Goal: Navigation & Orientation: Understand site structure

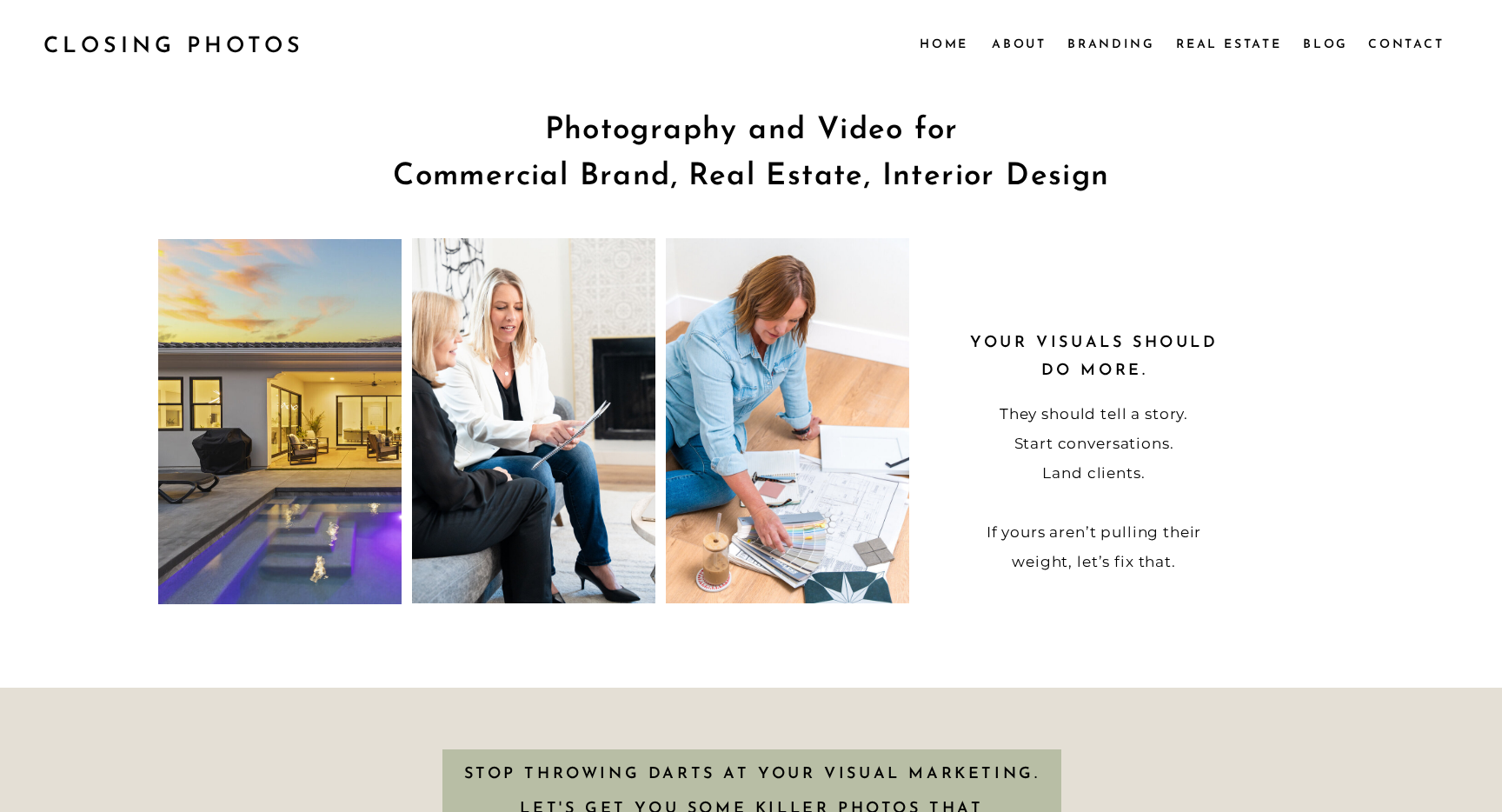
click at [1211, 45] on nav "Real Estate" at bounding box center [1232, 43] width 110 height 19
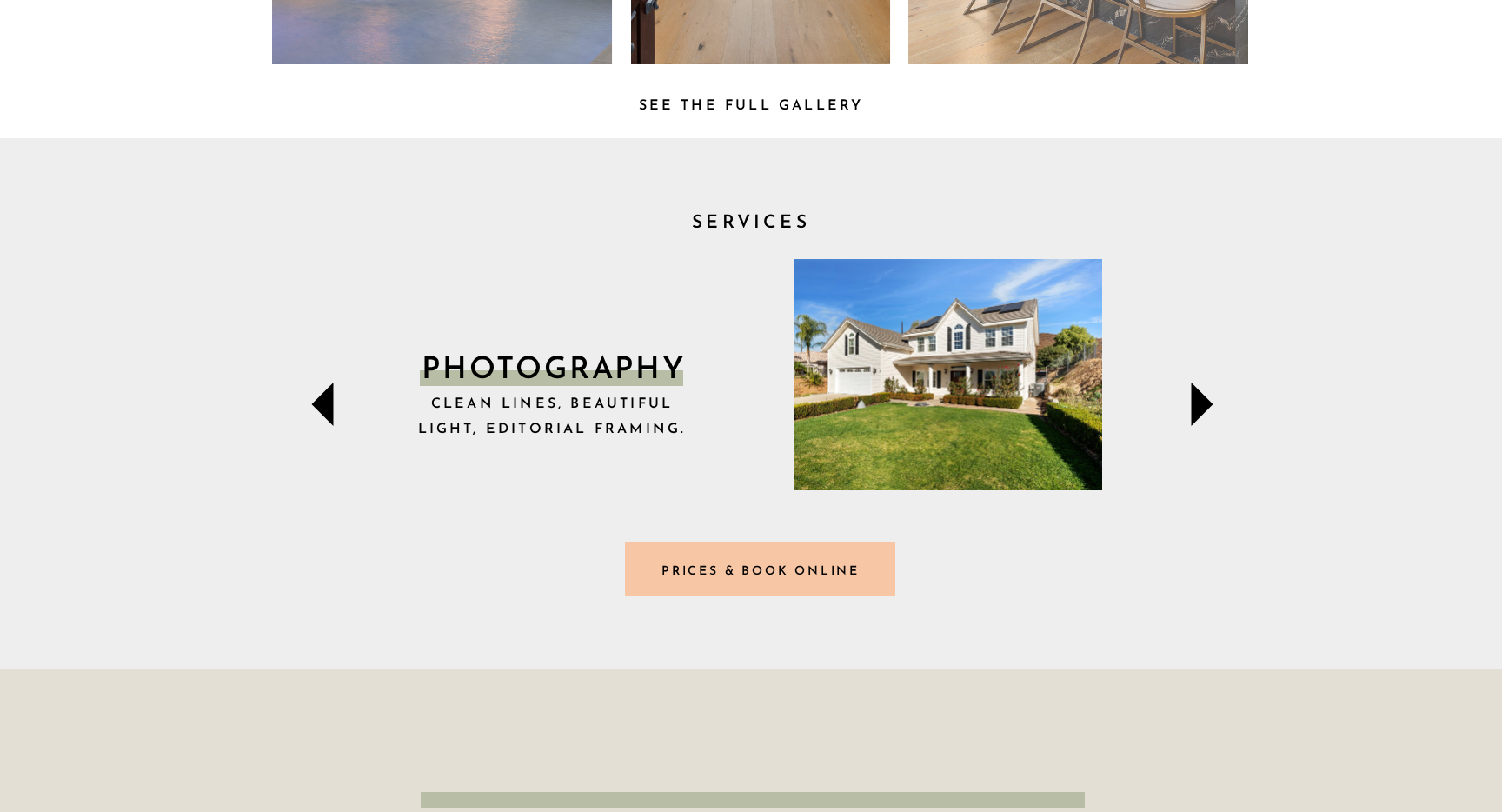
scroll to position [493, 0]
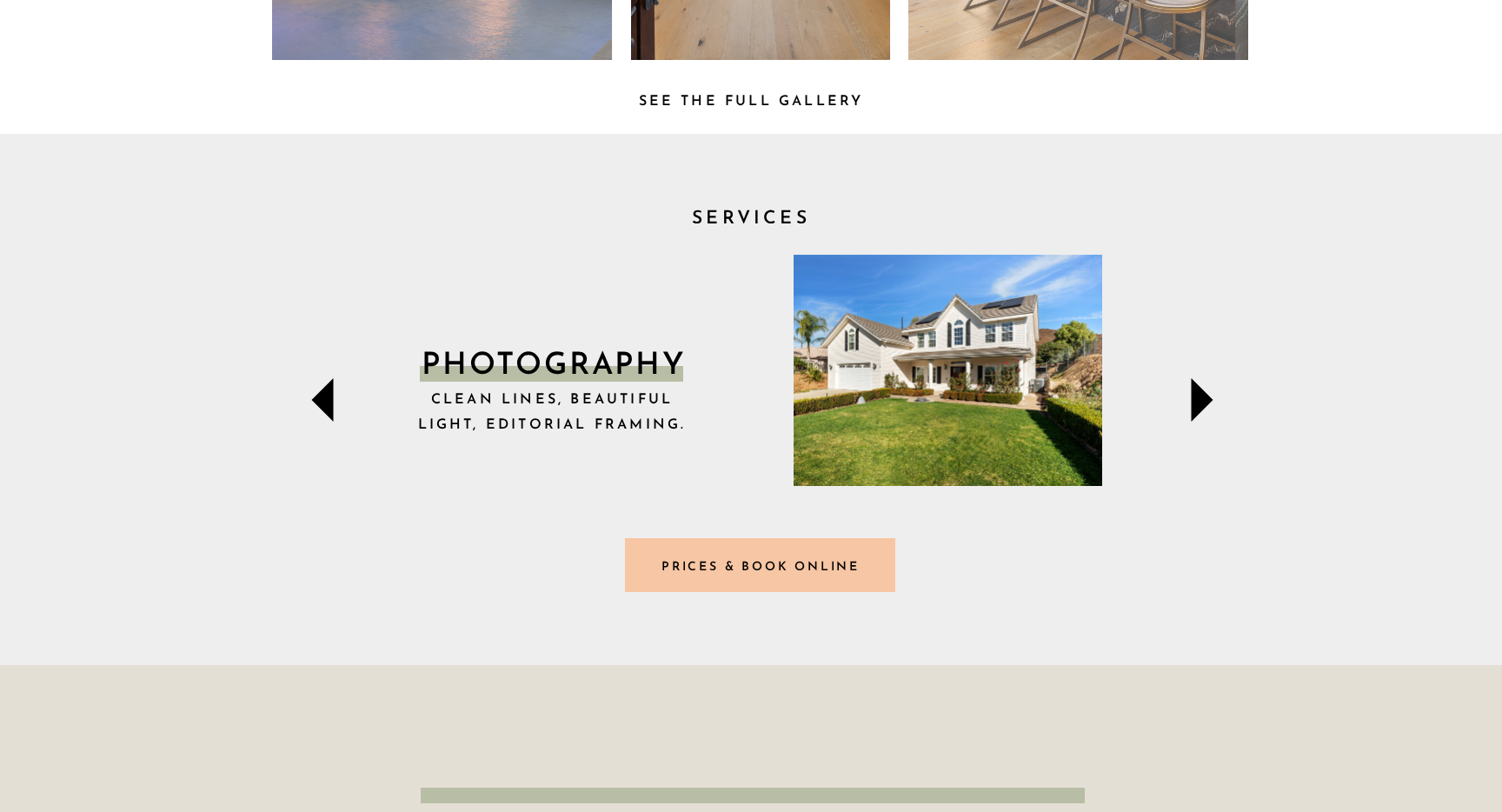
click at [727, 568] on h3 "Prices & Book online" at bounding box center [761, 565] width 254 height 18
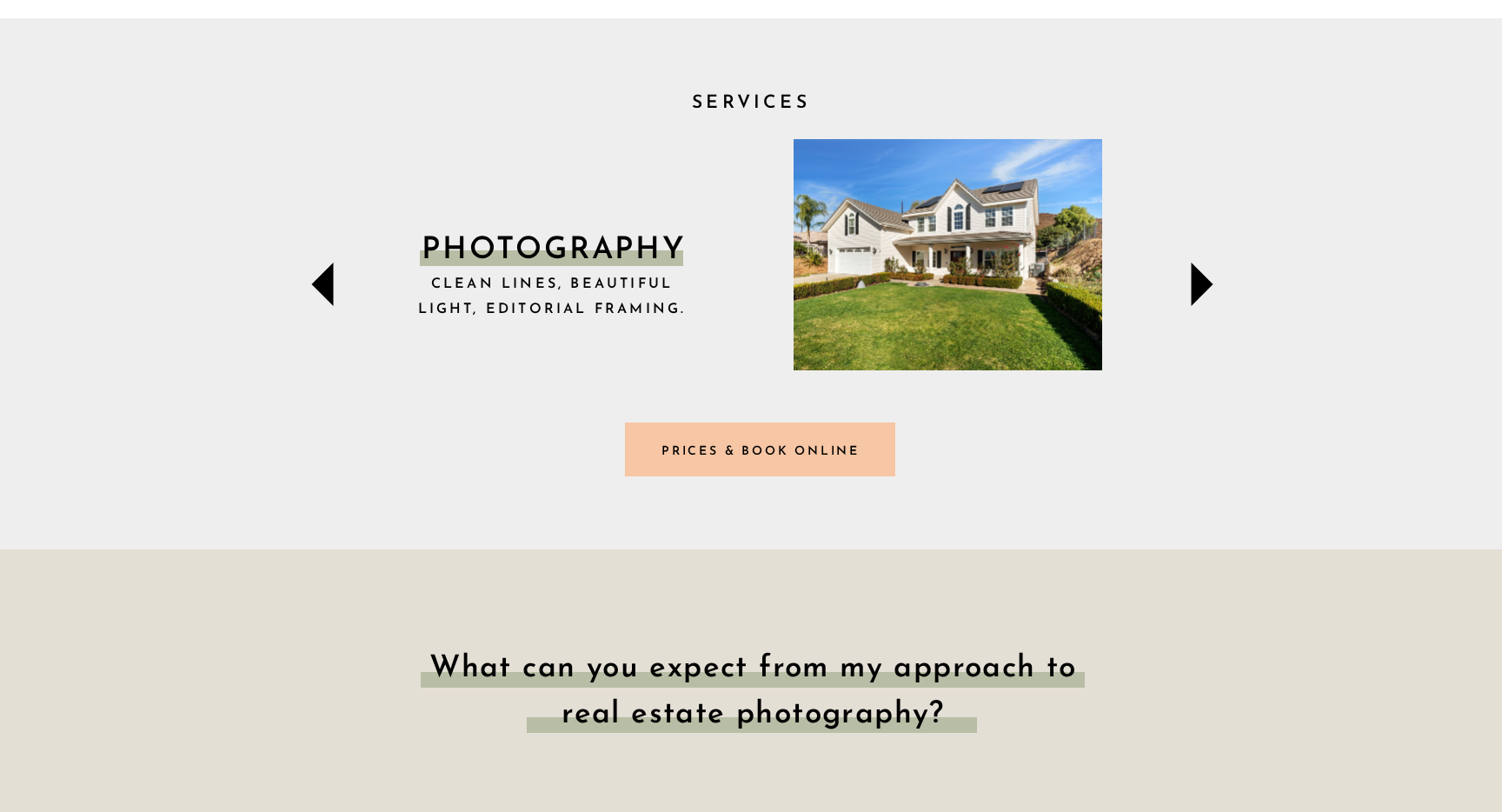
scroll to position [515, 0]
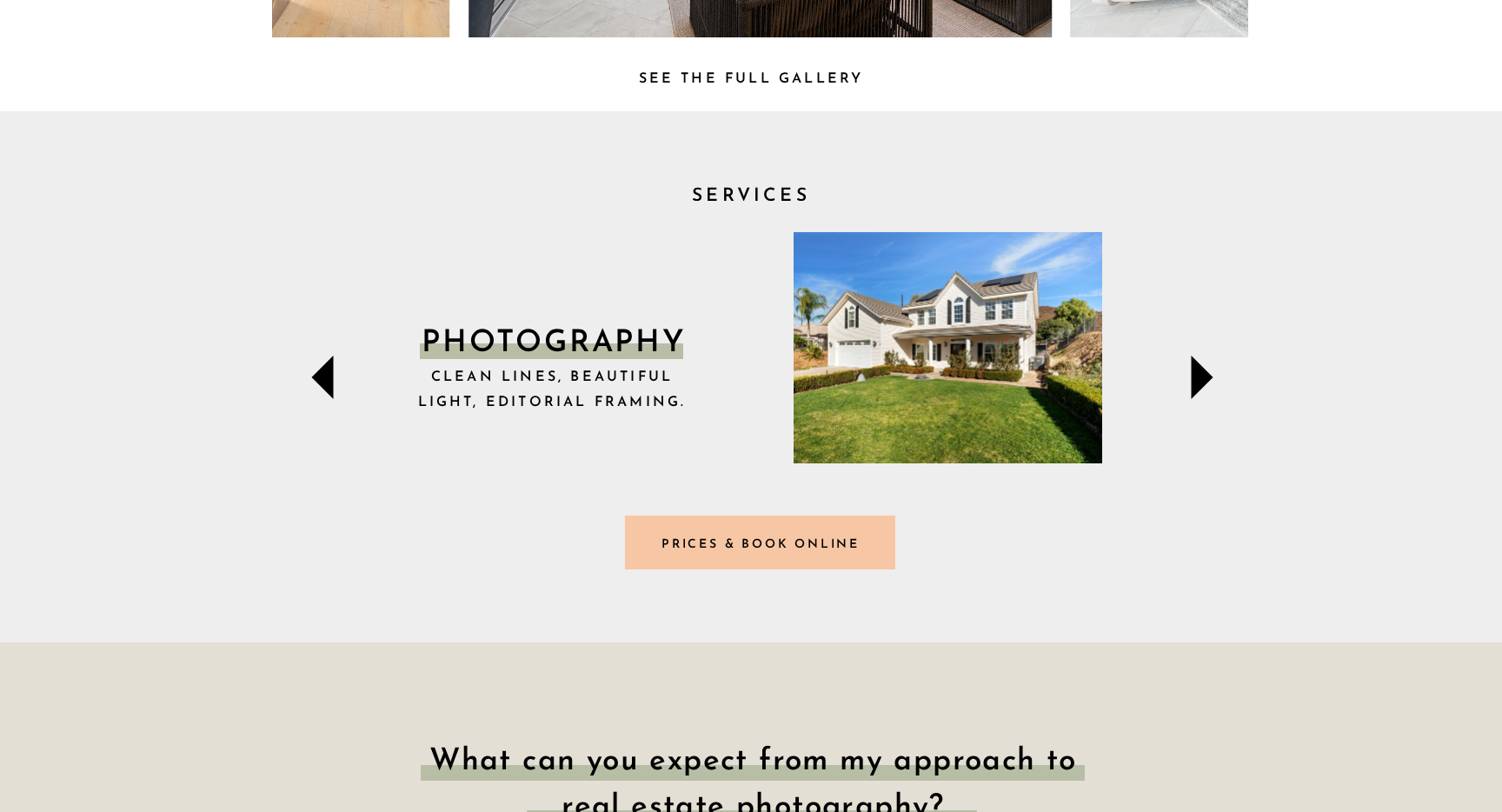
click at [1203, 373] on icon at bounding box center [1202, 377] width 22 height 43
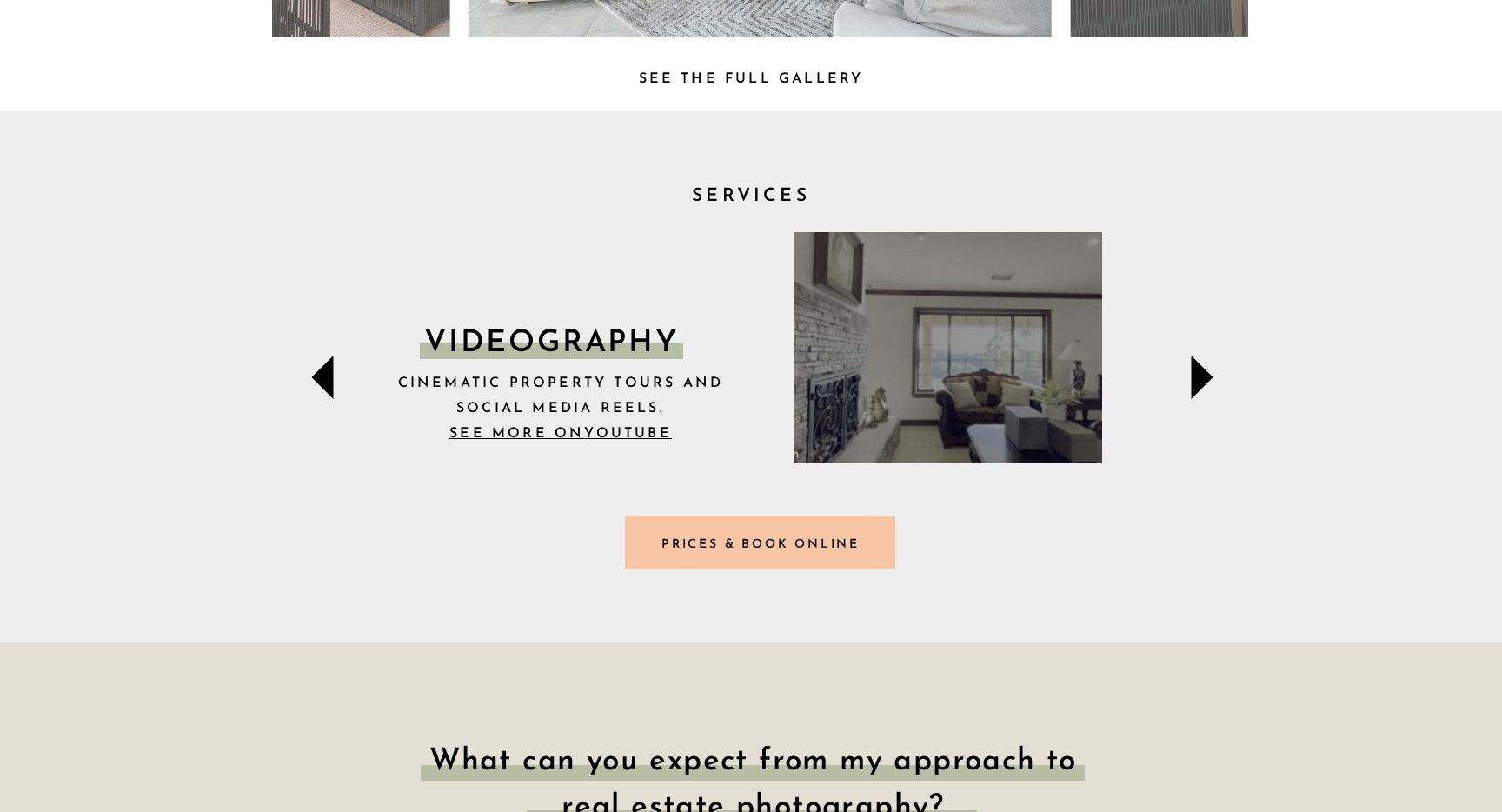
click at [1203, 373] on icon at bounding box center [1202, 377] width 22 height 43
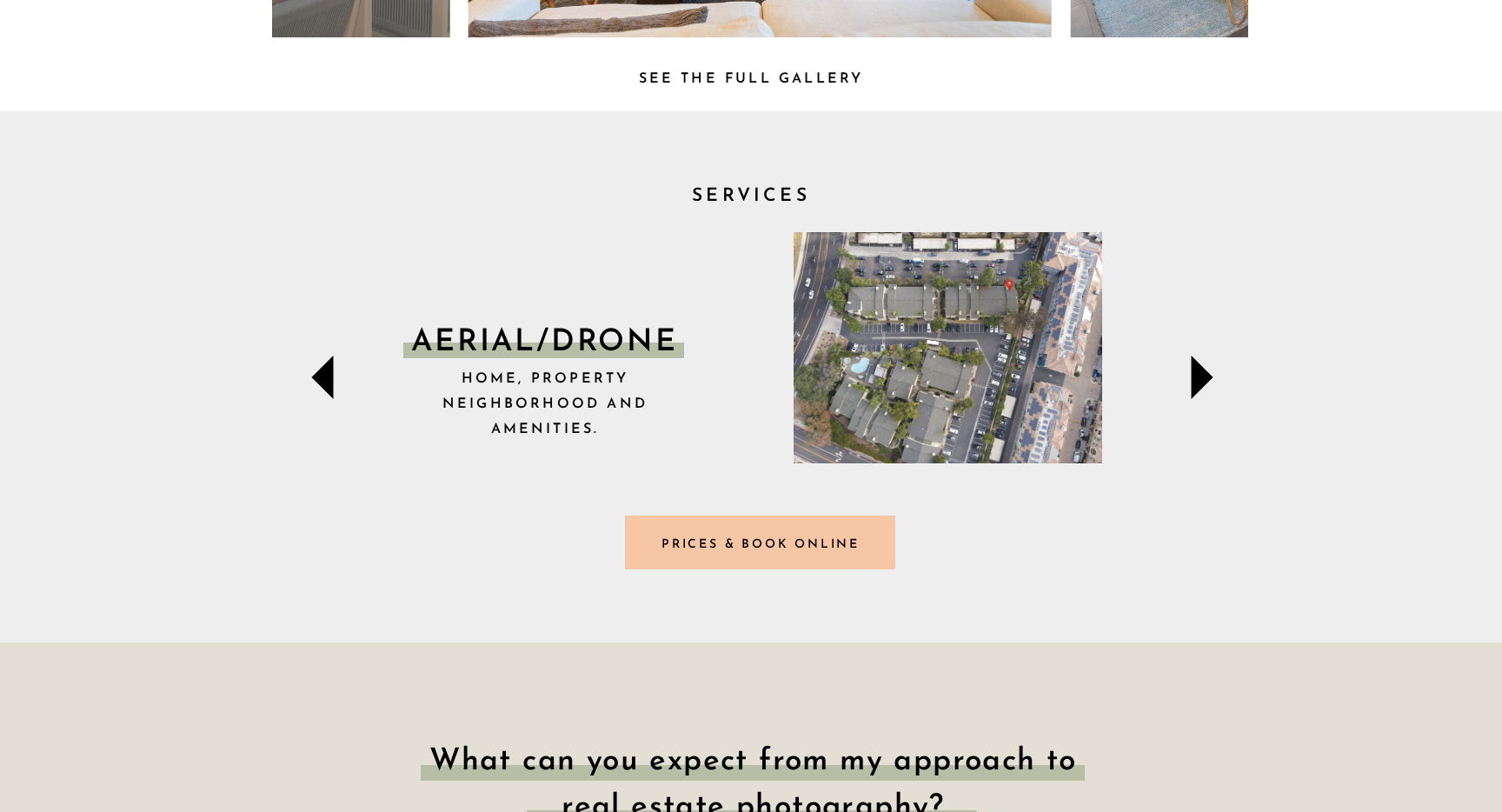
click at [1202, 373] on icon at bounding box center [1202, 377] width 22 height 43
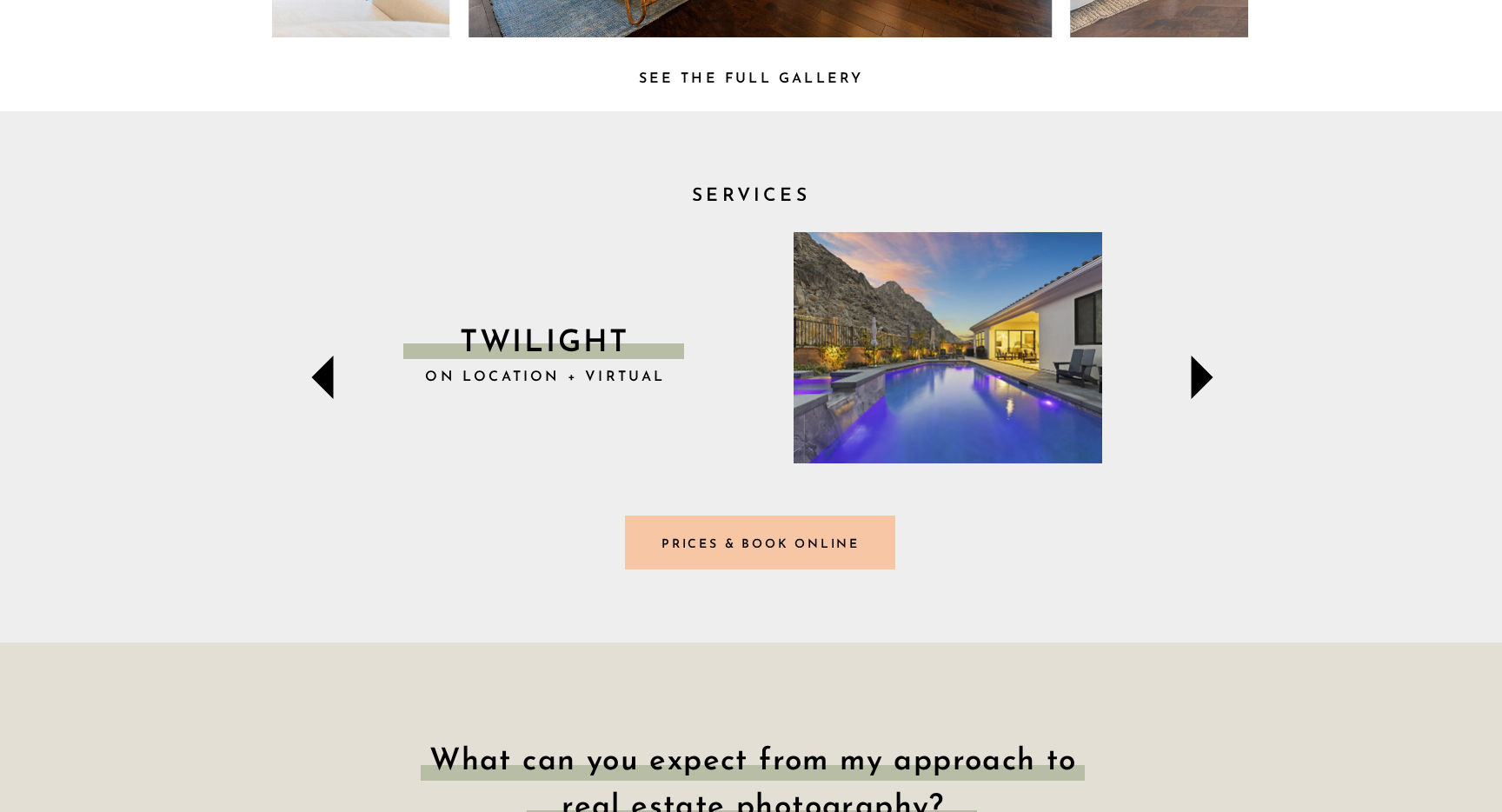
click at [1202, 373] on icon at bounding box center [1202, 377] width 22 height 43
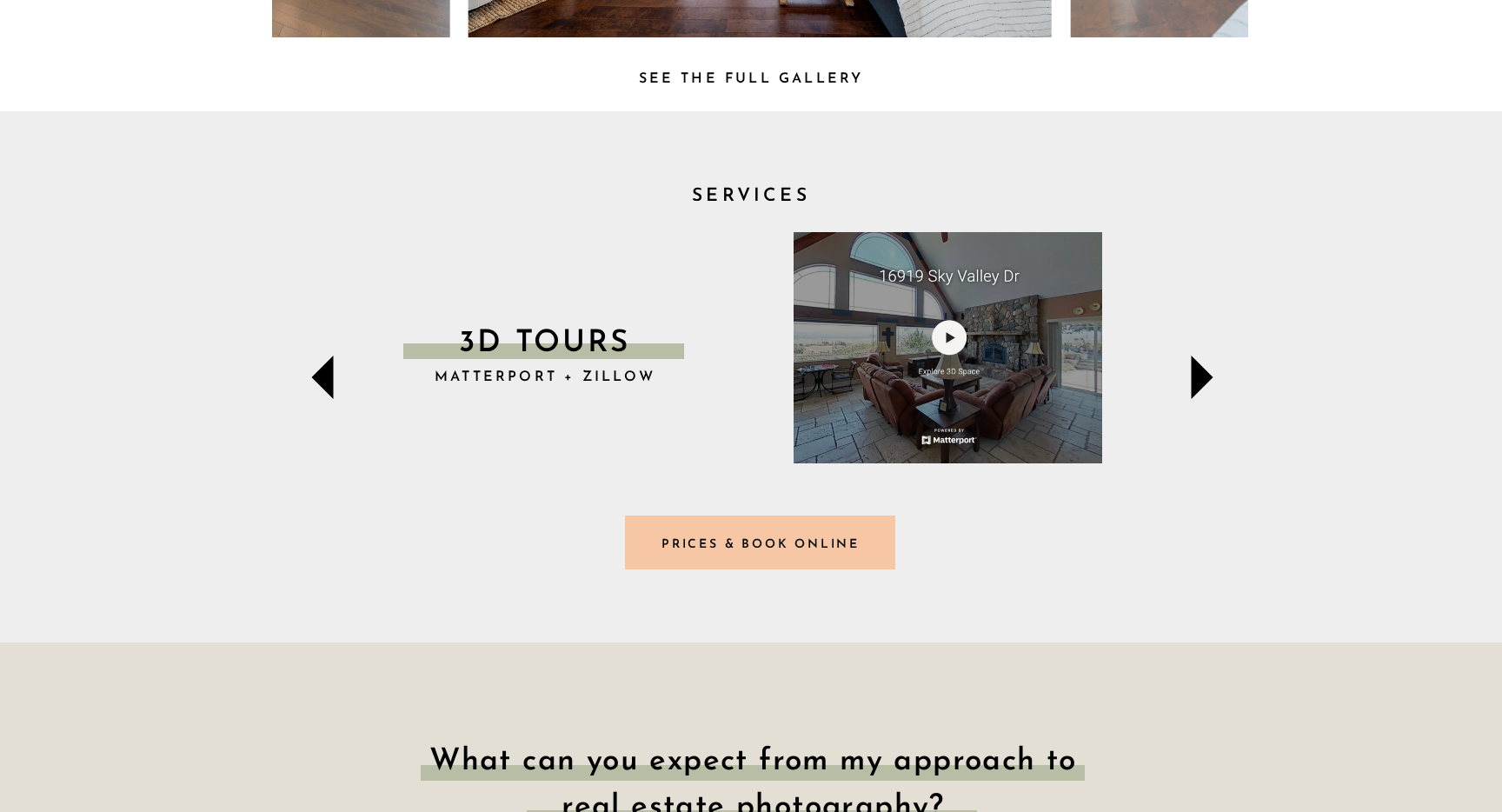
click at [1202, 373] on icon at bounding box center [1202, 377] width 22 height 43
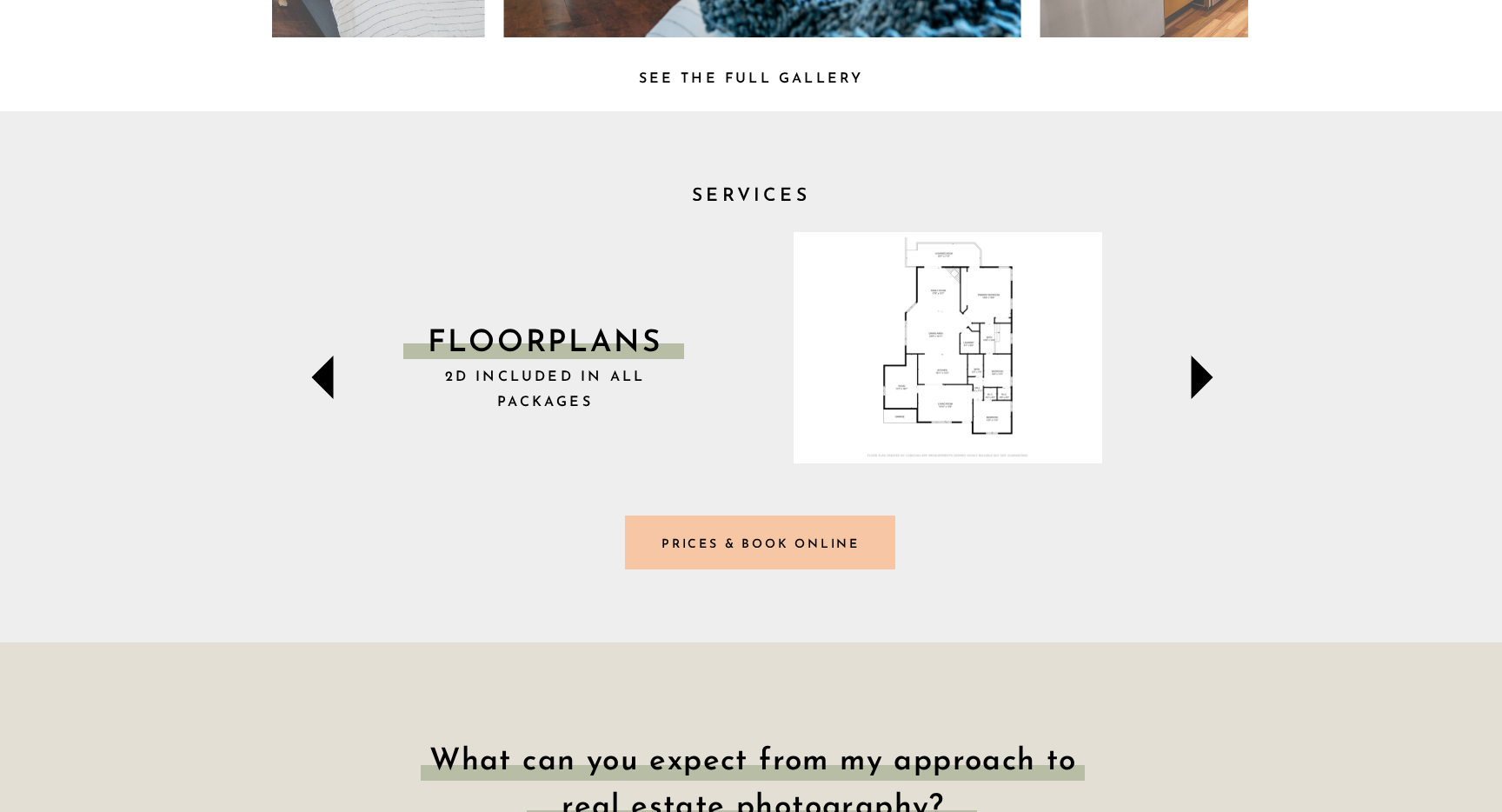
click at [1202, 373] on icon at bounding box center [1202, 377] width 22 height 43
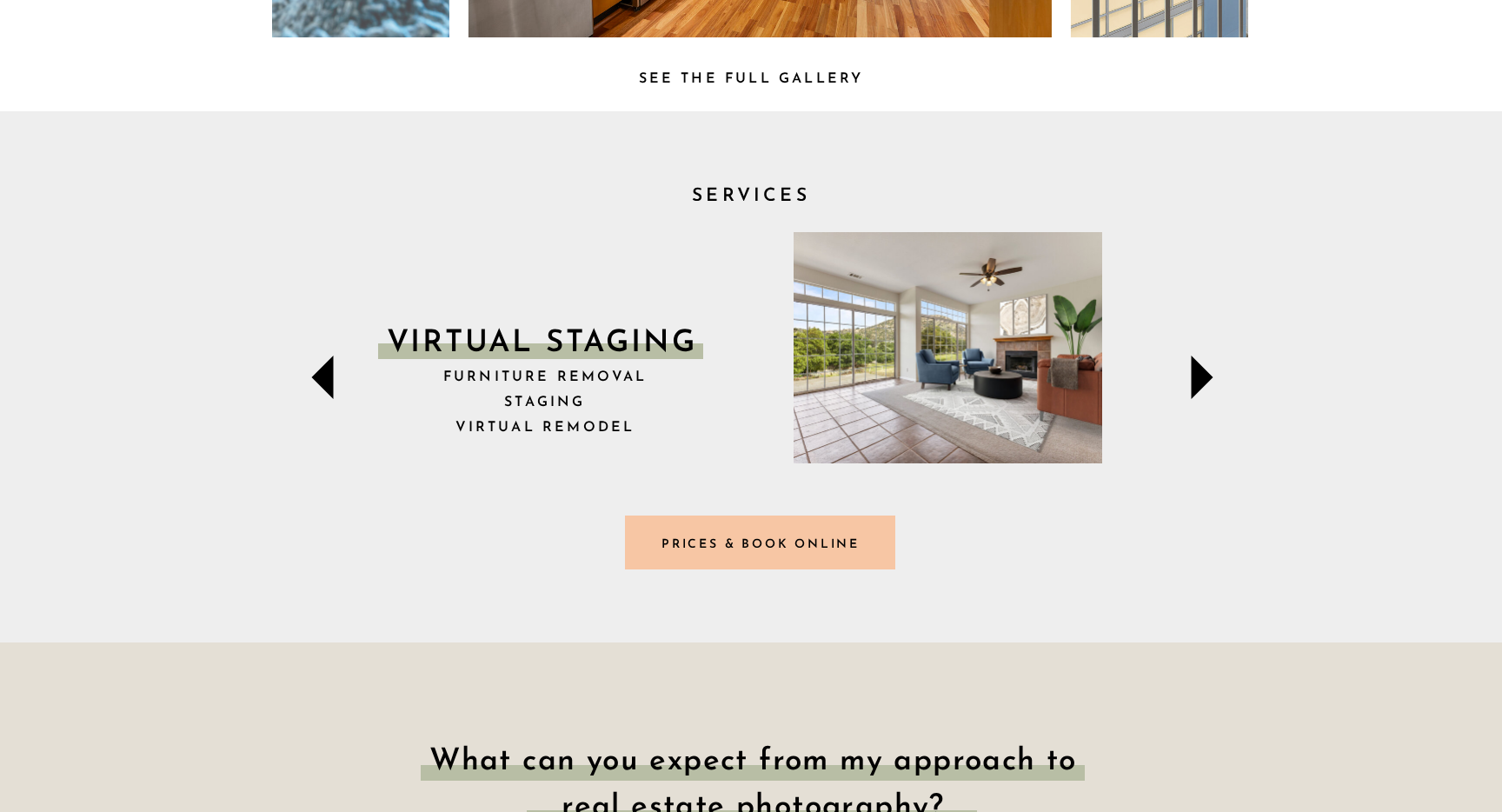
click at [329, 383] on icon at bounding box center [322, 377] width 22 height 43
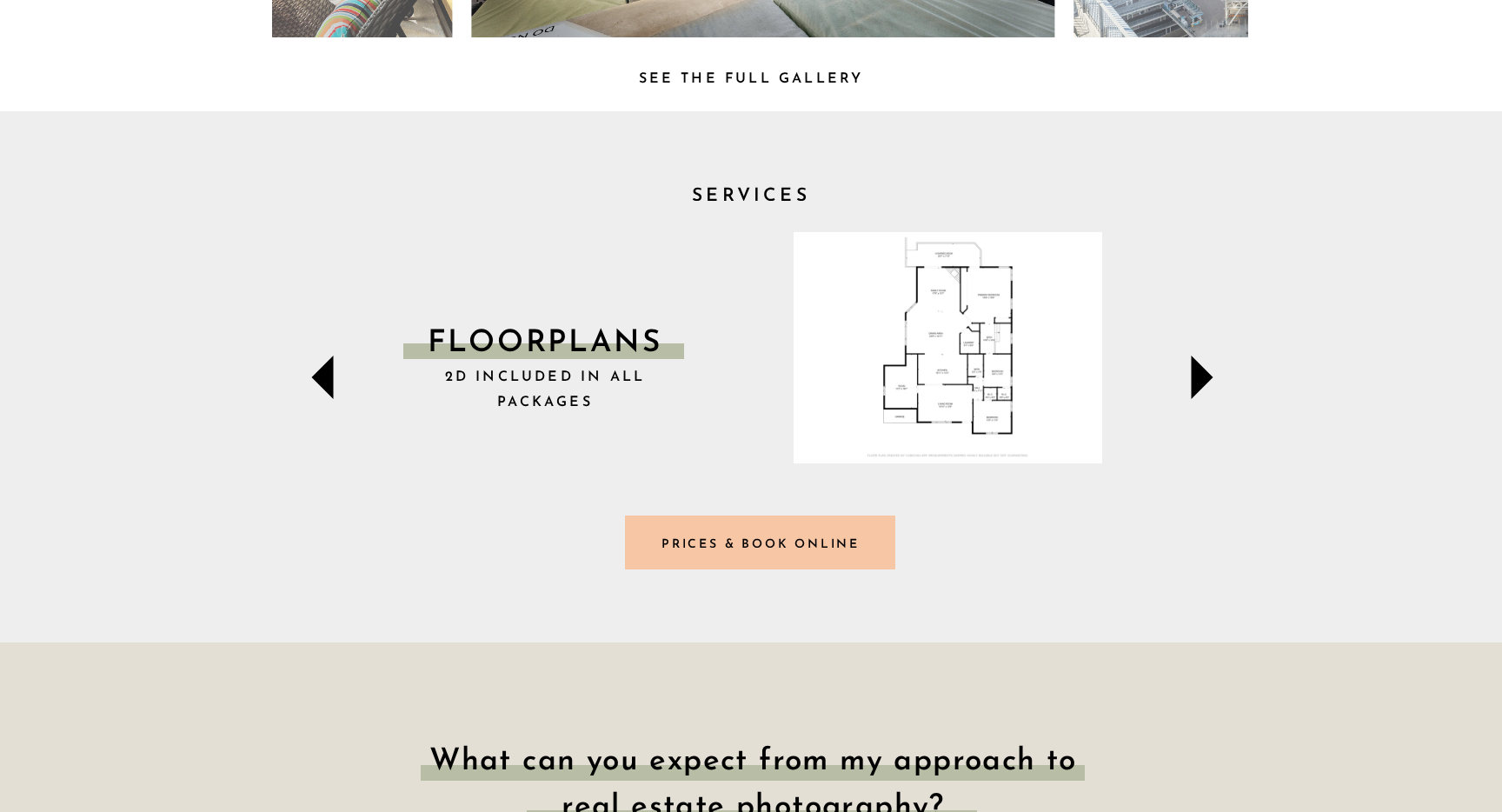
click at [1188, 373] on icon at bounding box center [1202, 377] width 87 height 87
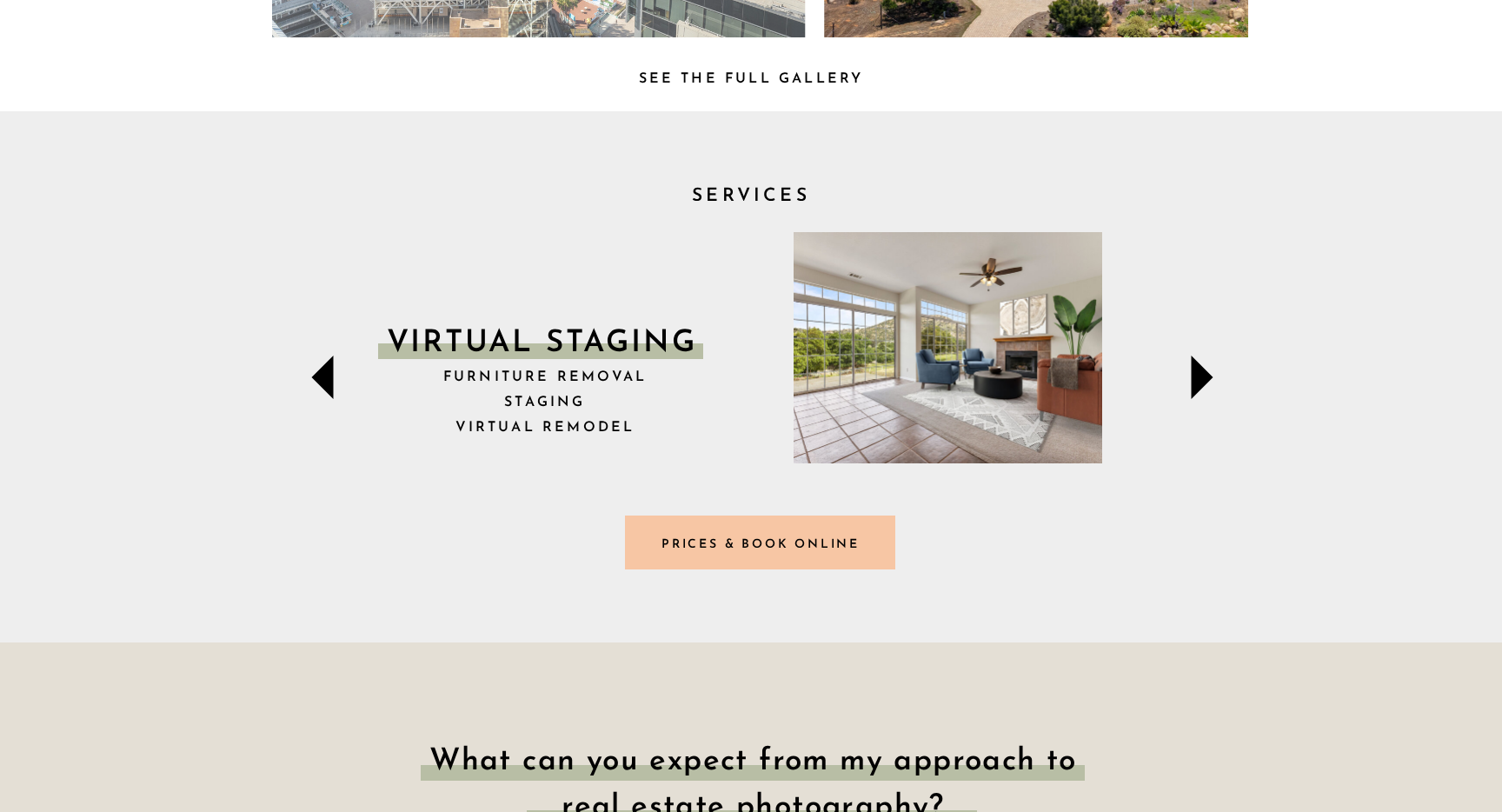
click at [1210, 376] on icon at bounding box center [1202, 377] width 22 height 43
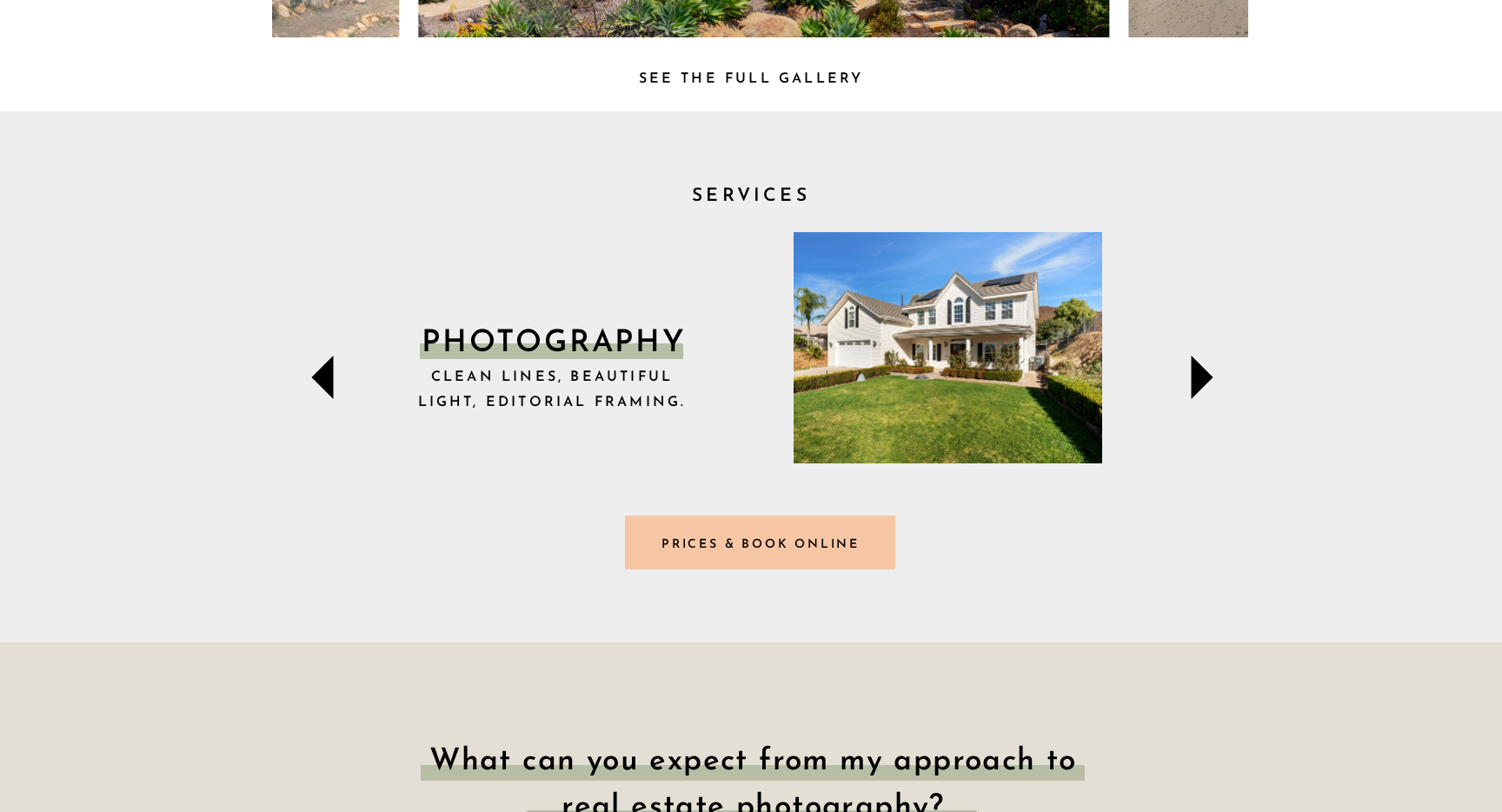
click at [1210, 376] on icon at bounding box center [1202, 377] width 22 height 43
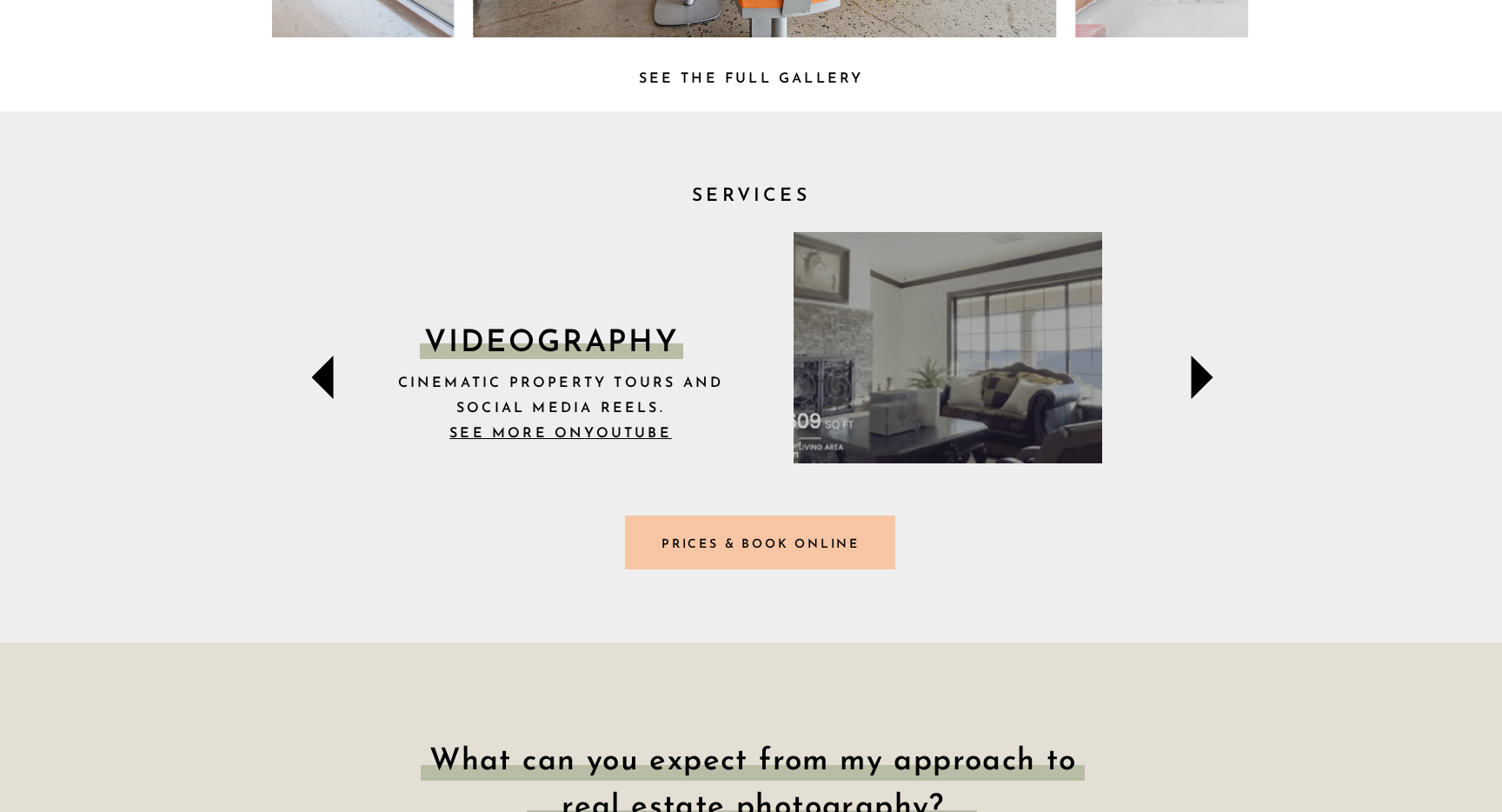
click at [1209, 376] on icon at bounding box center [1202, 377] width 22 height 43
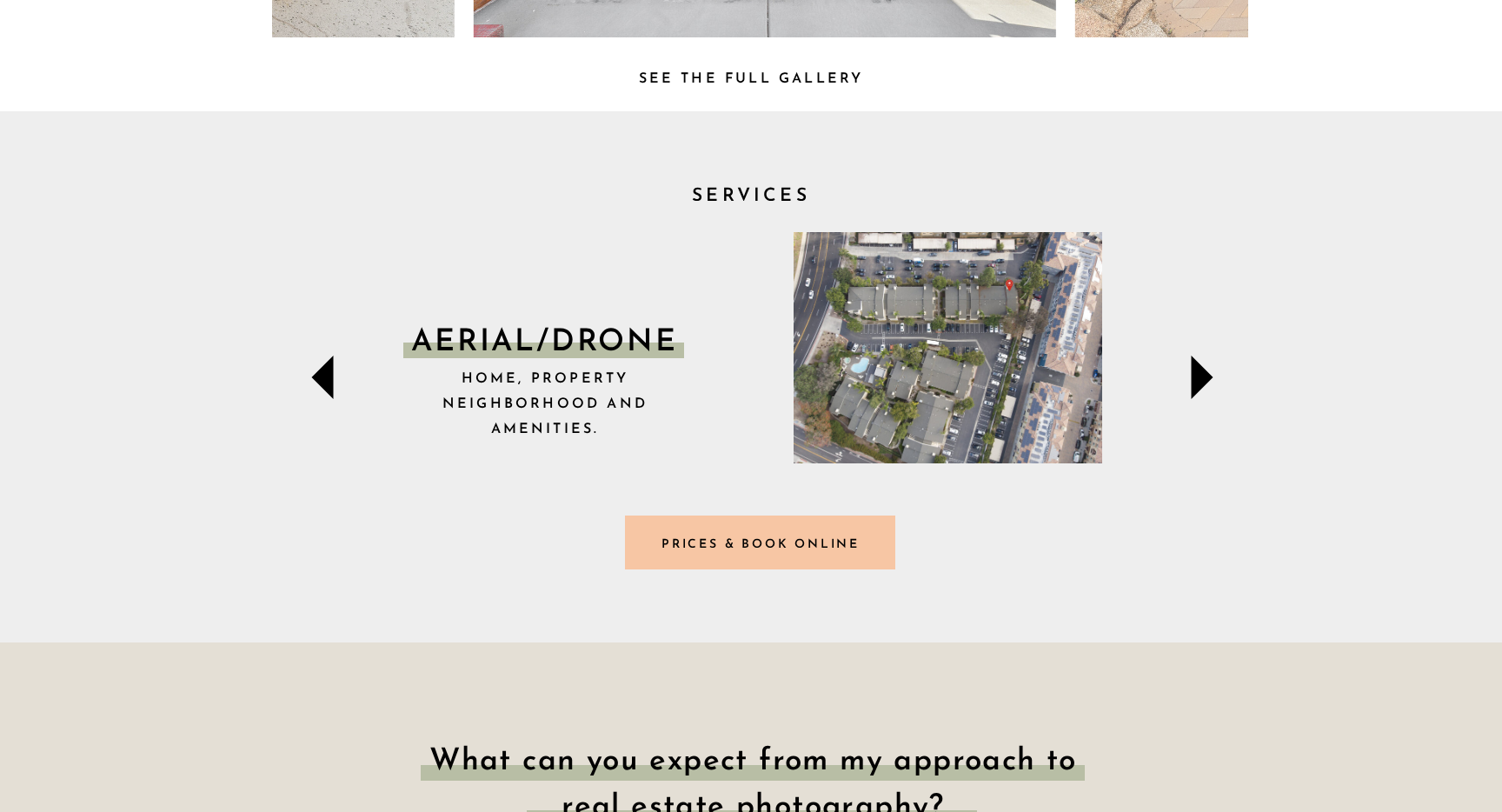
click at [1209, 376] on icon at bounding box center [1202, 377] width 22 height 43
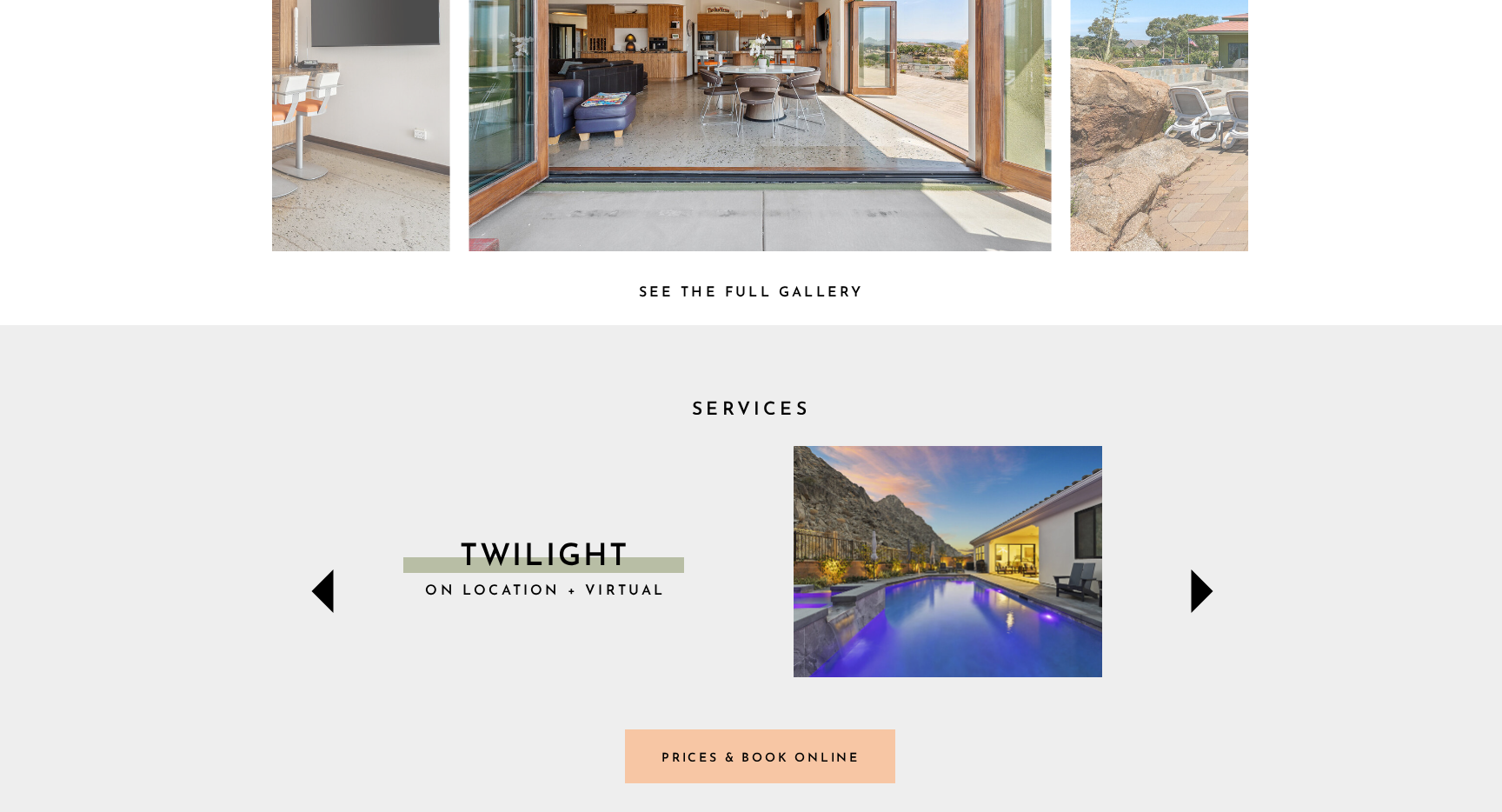
scroll to position [0, 0]
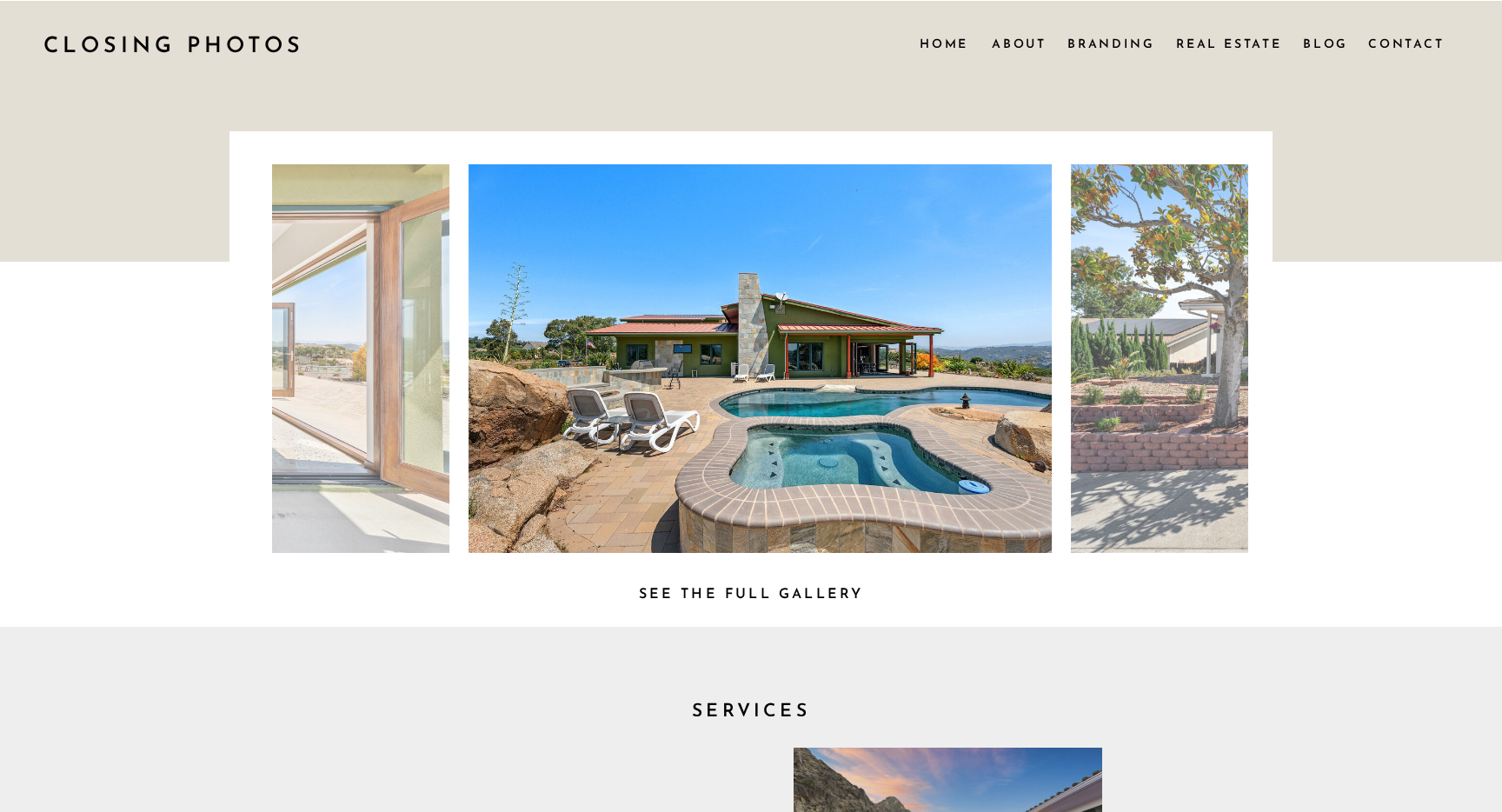
click at [751, 596] on h3 "See the full Gallery" at bounding box center [751, 591] width 265 height 18
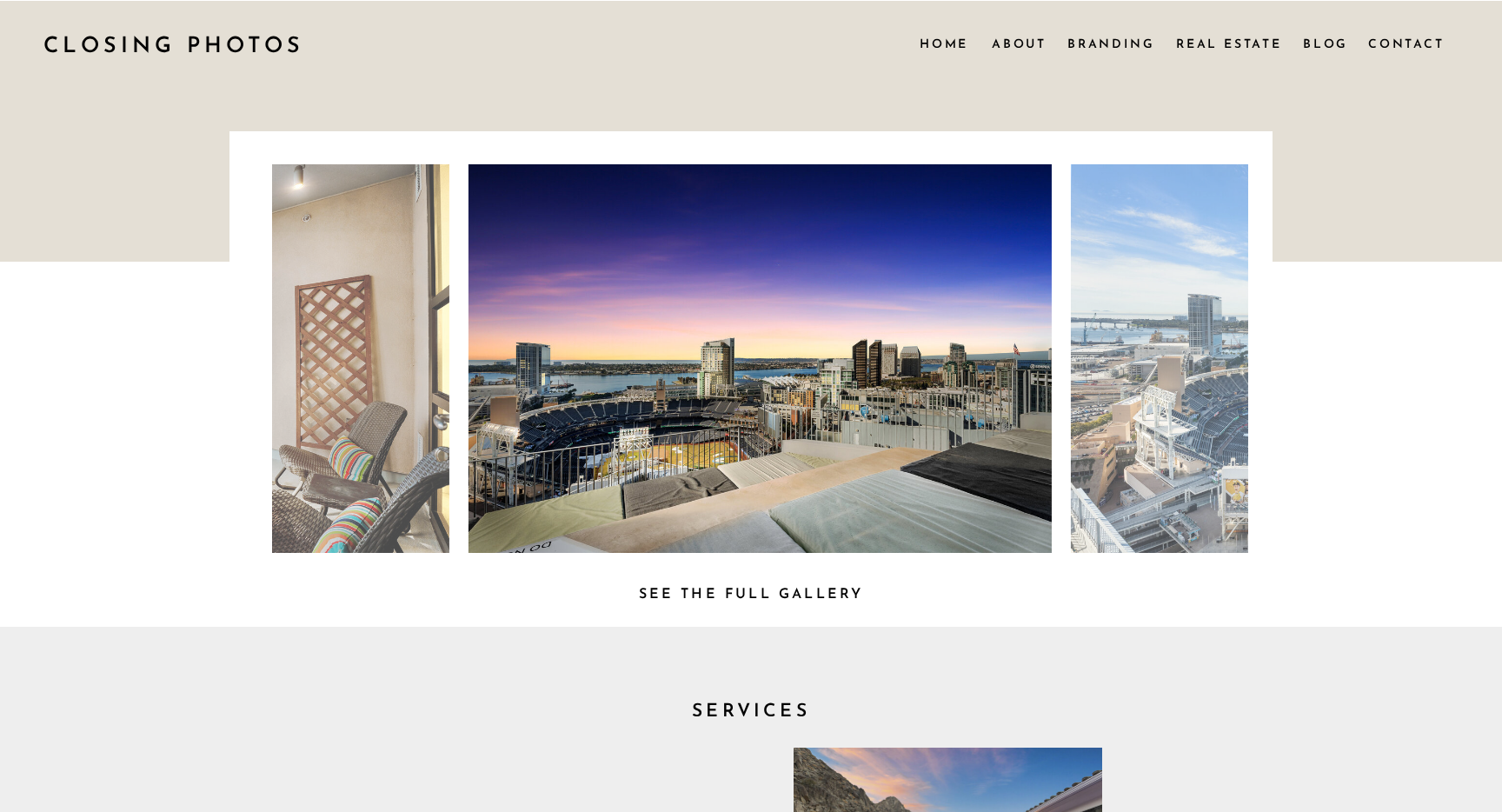
click at [1017, 41] on nav "About" at bounding box center [1019, 43] width 53 height 19
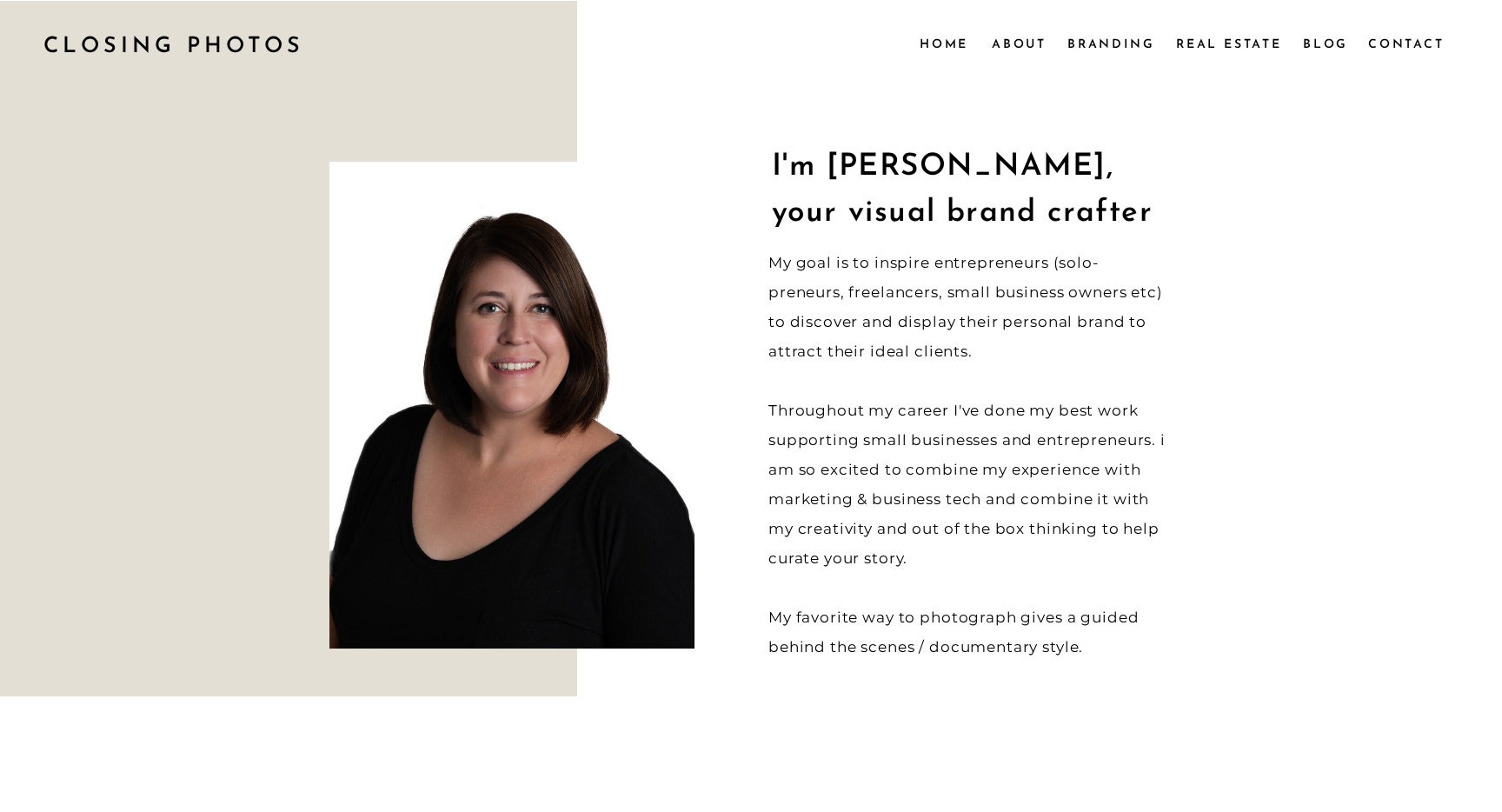
click at [1114, 41] on nav "Branding" at bounding box center [1113, 43] width 89 height 19
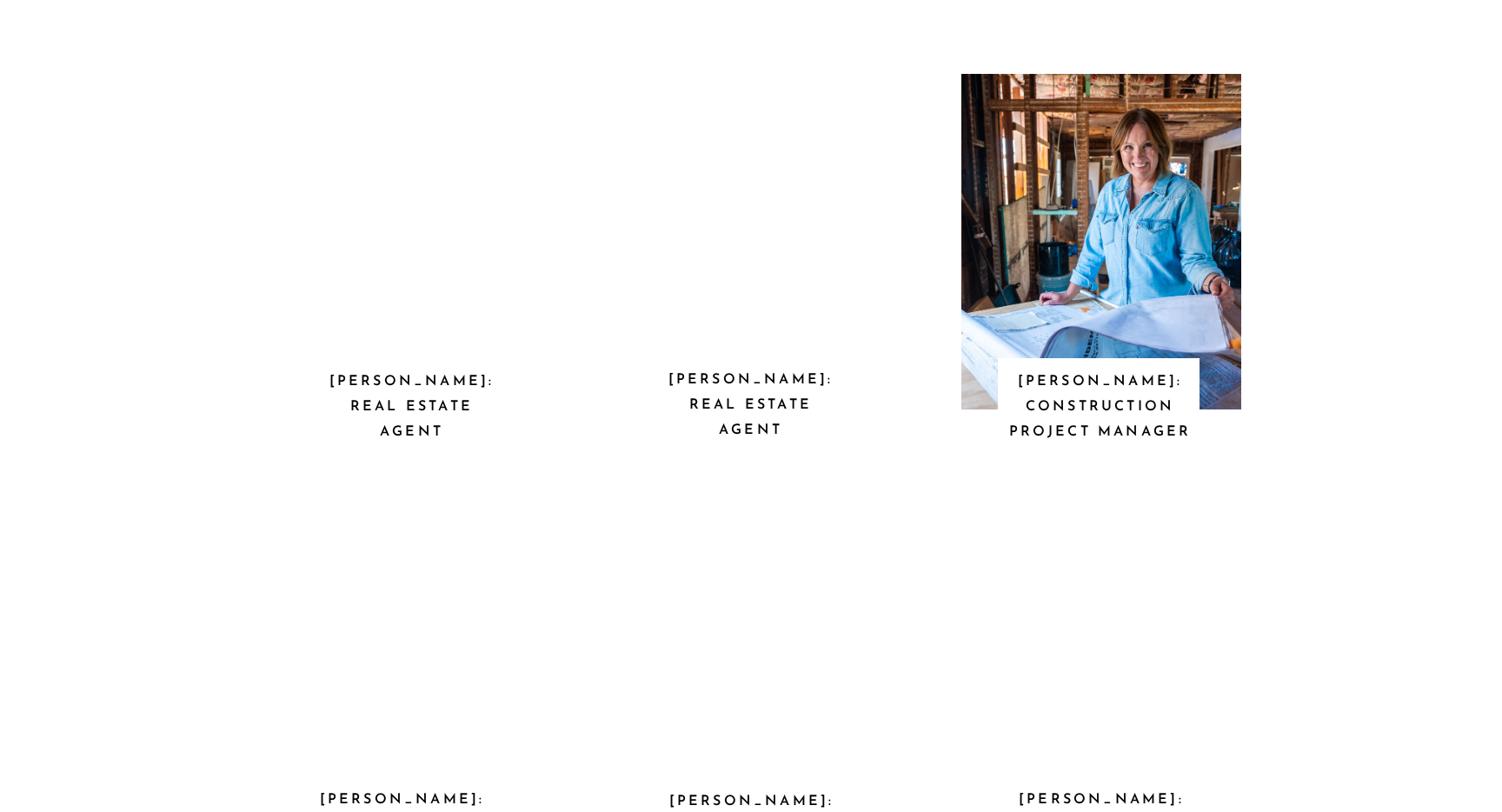
scroll to position [2126, 0]
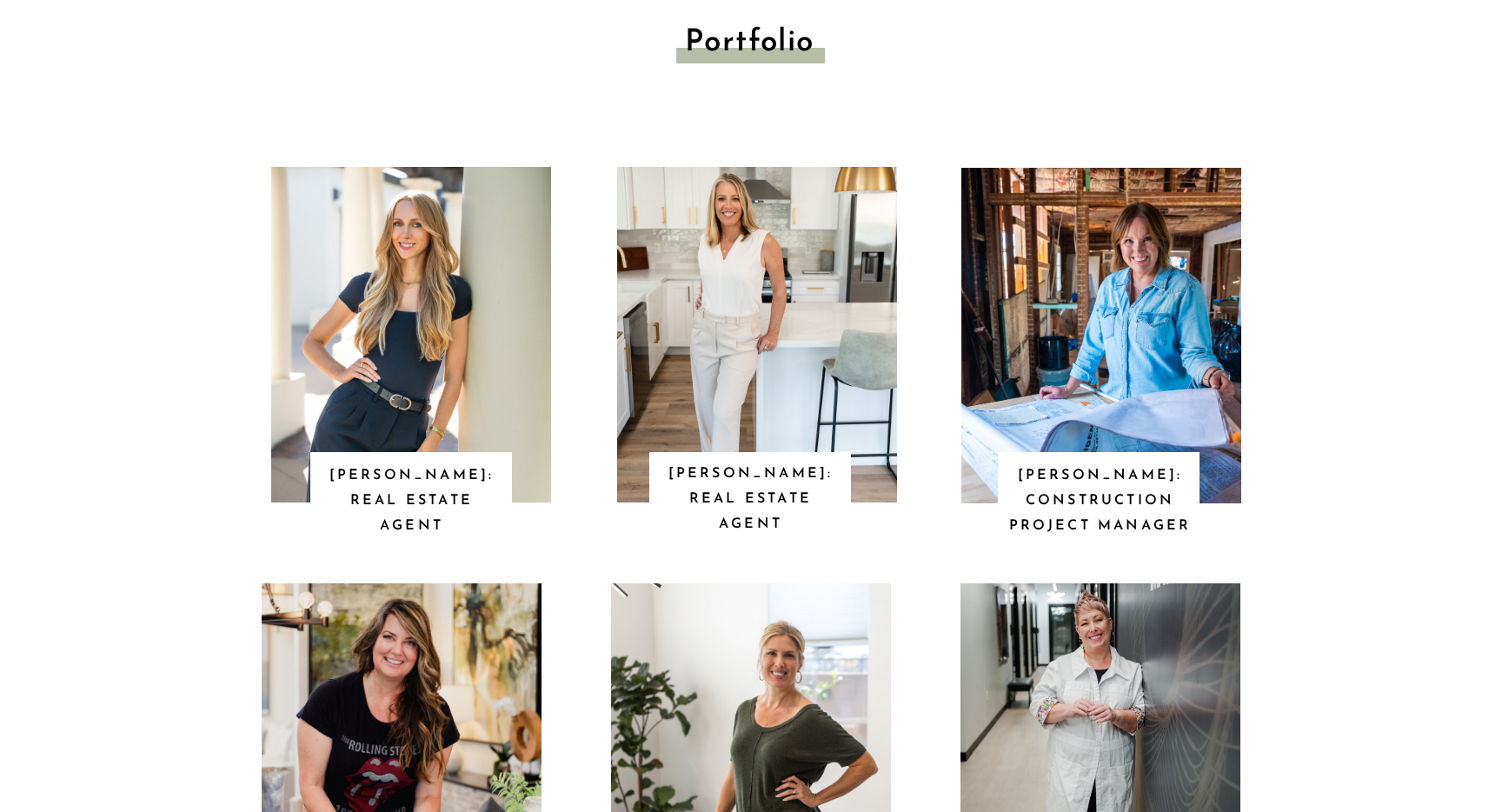
click at [718, 478] on p "kate: real estate agent" at bounding box center [751, 498] width 183 height 75
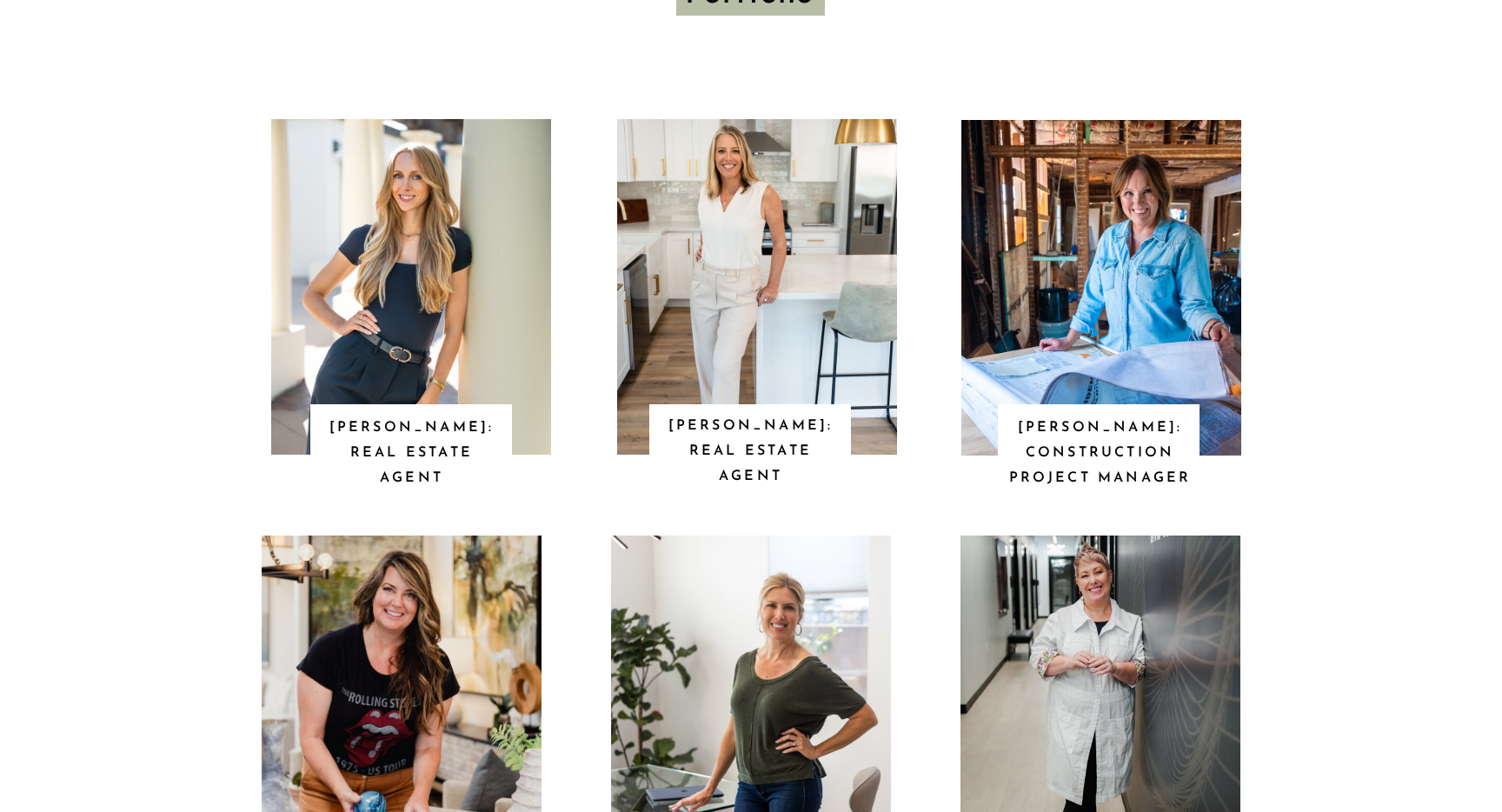
scroll to position [2089, 0]
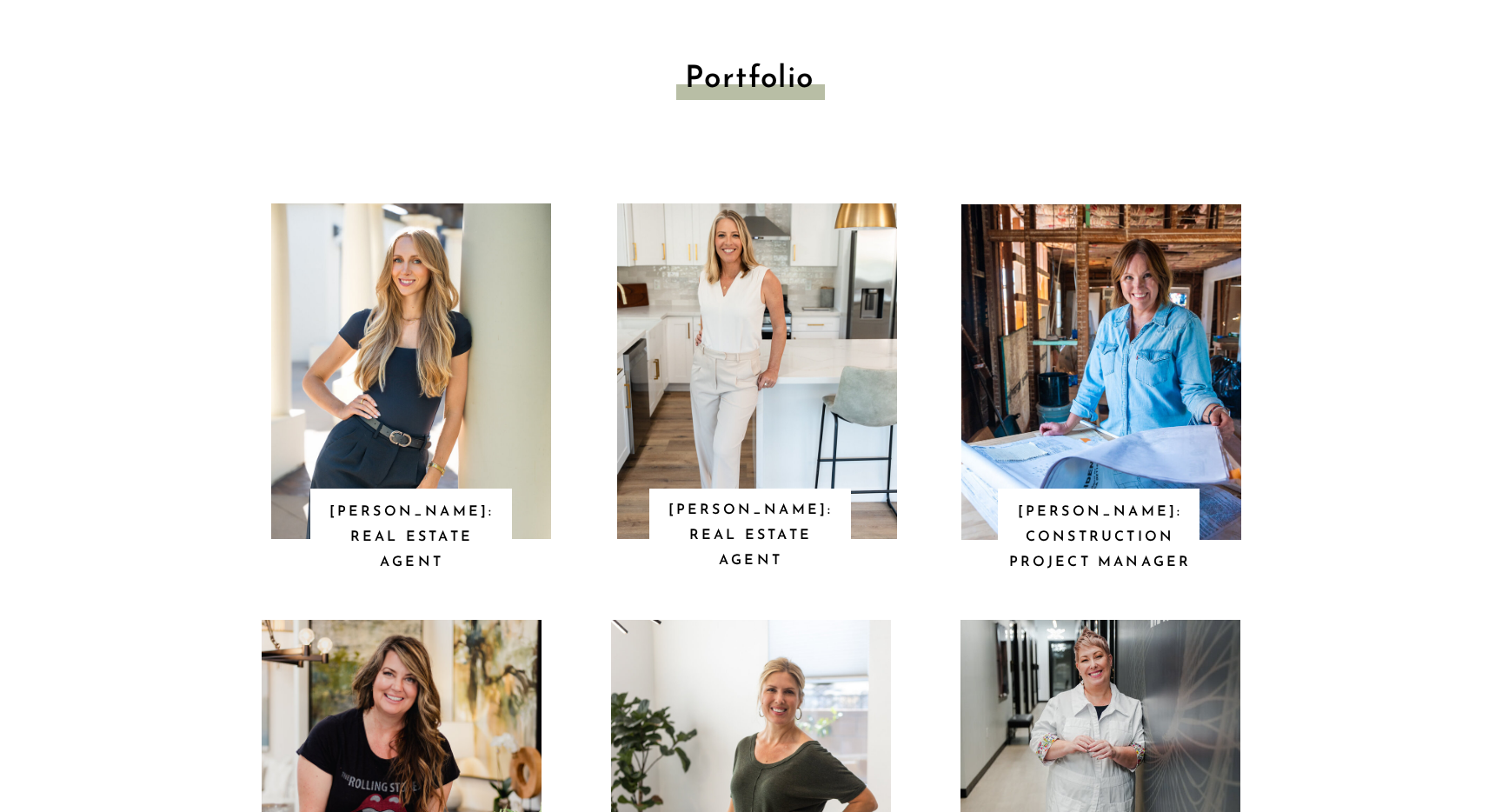
click at [446, 520] on p "Alice: real estate agent" at bounding box center [411, 537] width 183 height 75
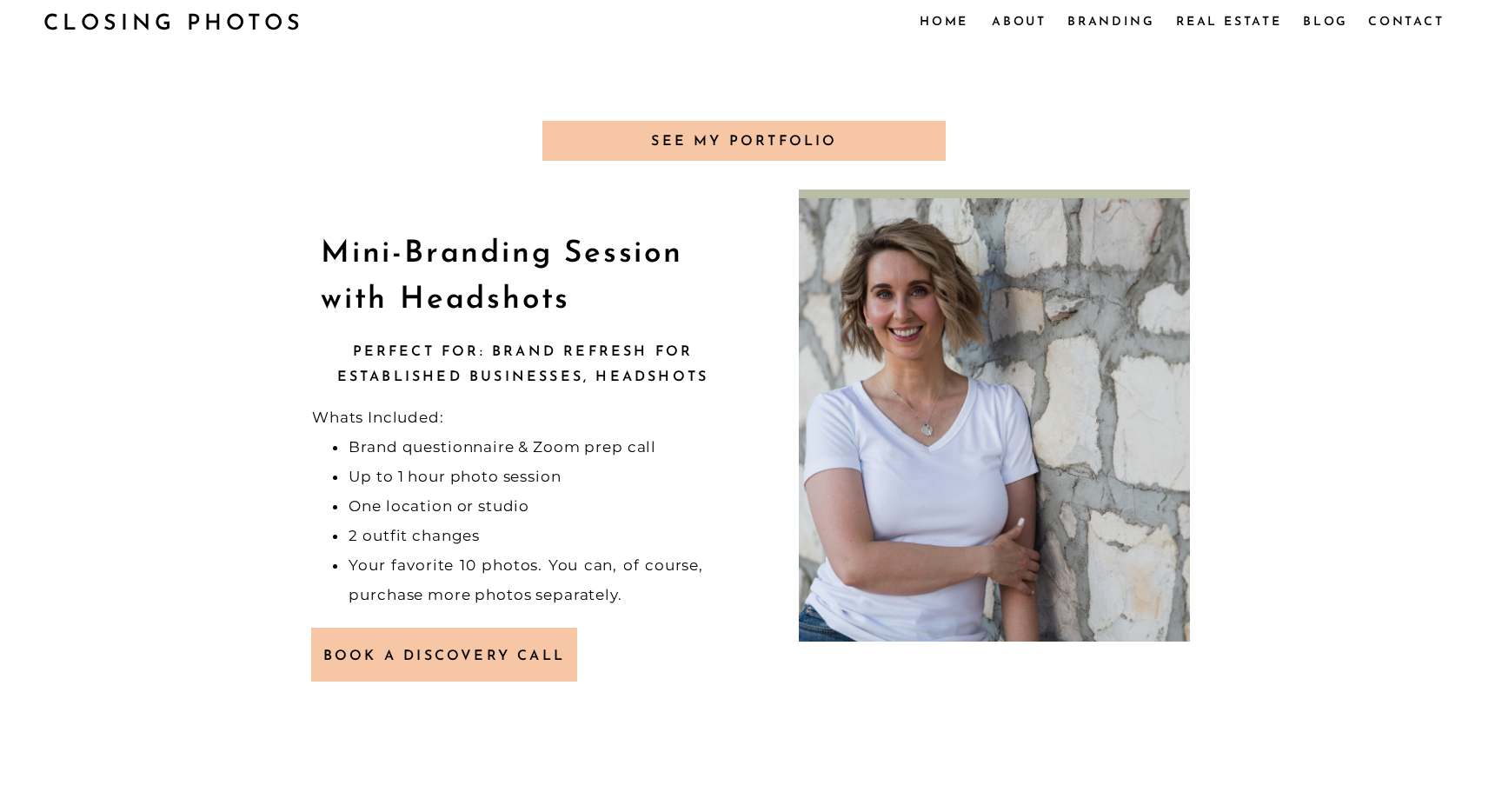
scroll to position [0, 0]
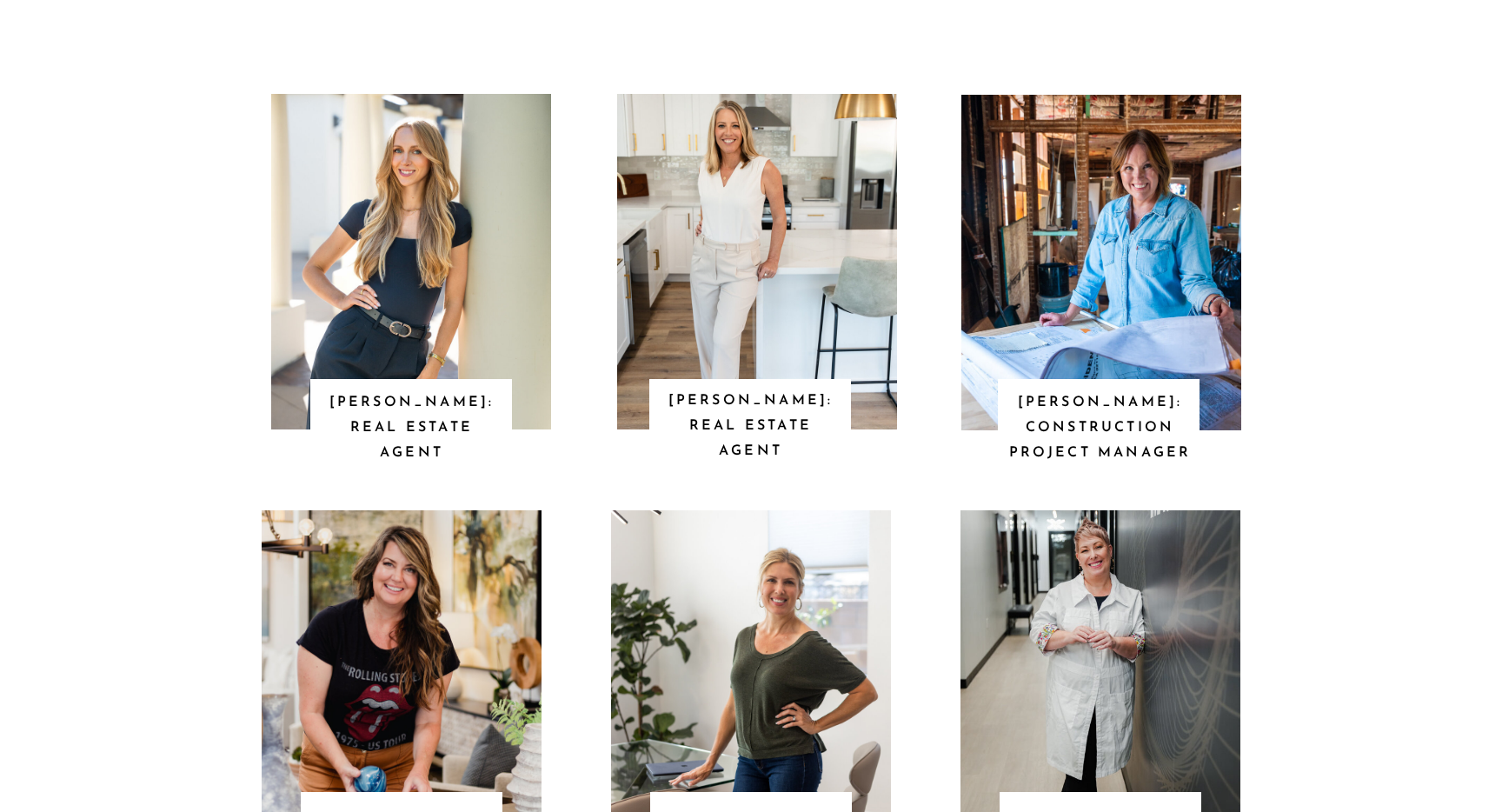
click at [1055, 396] on p "Courtney: Construction Project Manager" at bounding box center [1100, 427] width 183 height 75
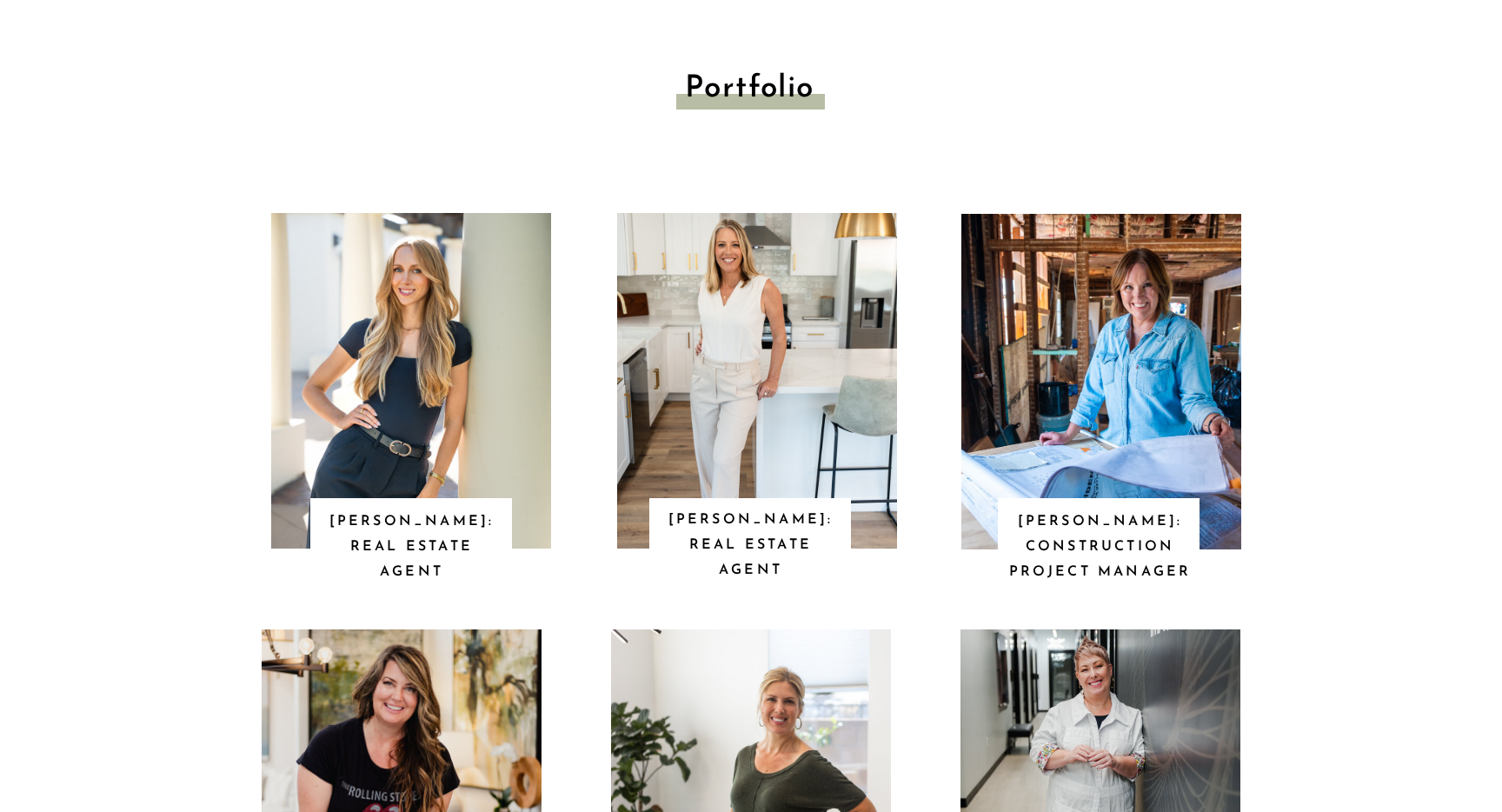
scroll to position [2067, 0]
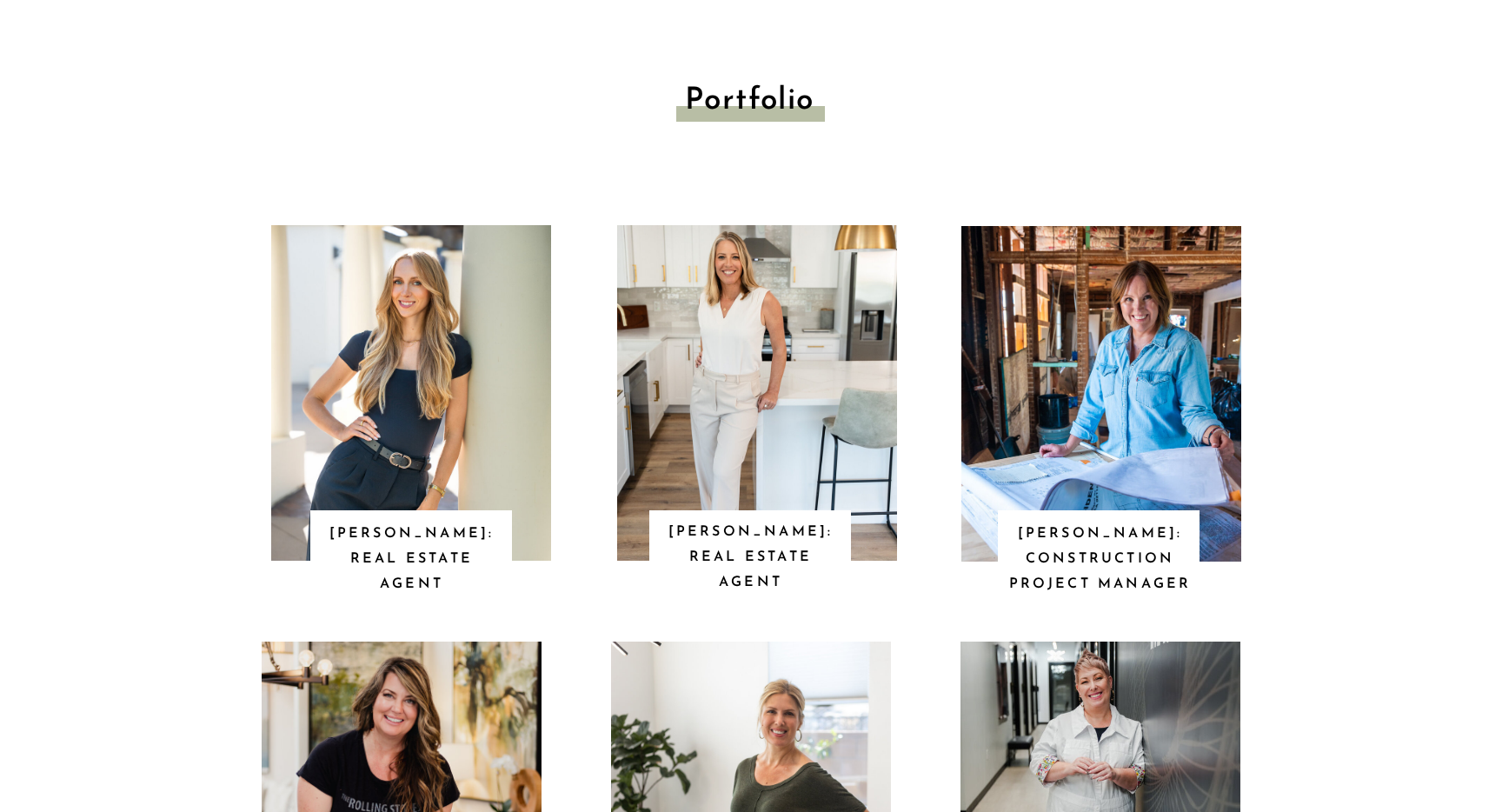
click at [405, 556] on p "Alice: real estate agent" at bounding box center [411, 559] width 183 height 75
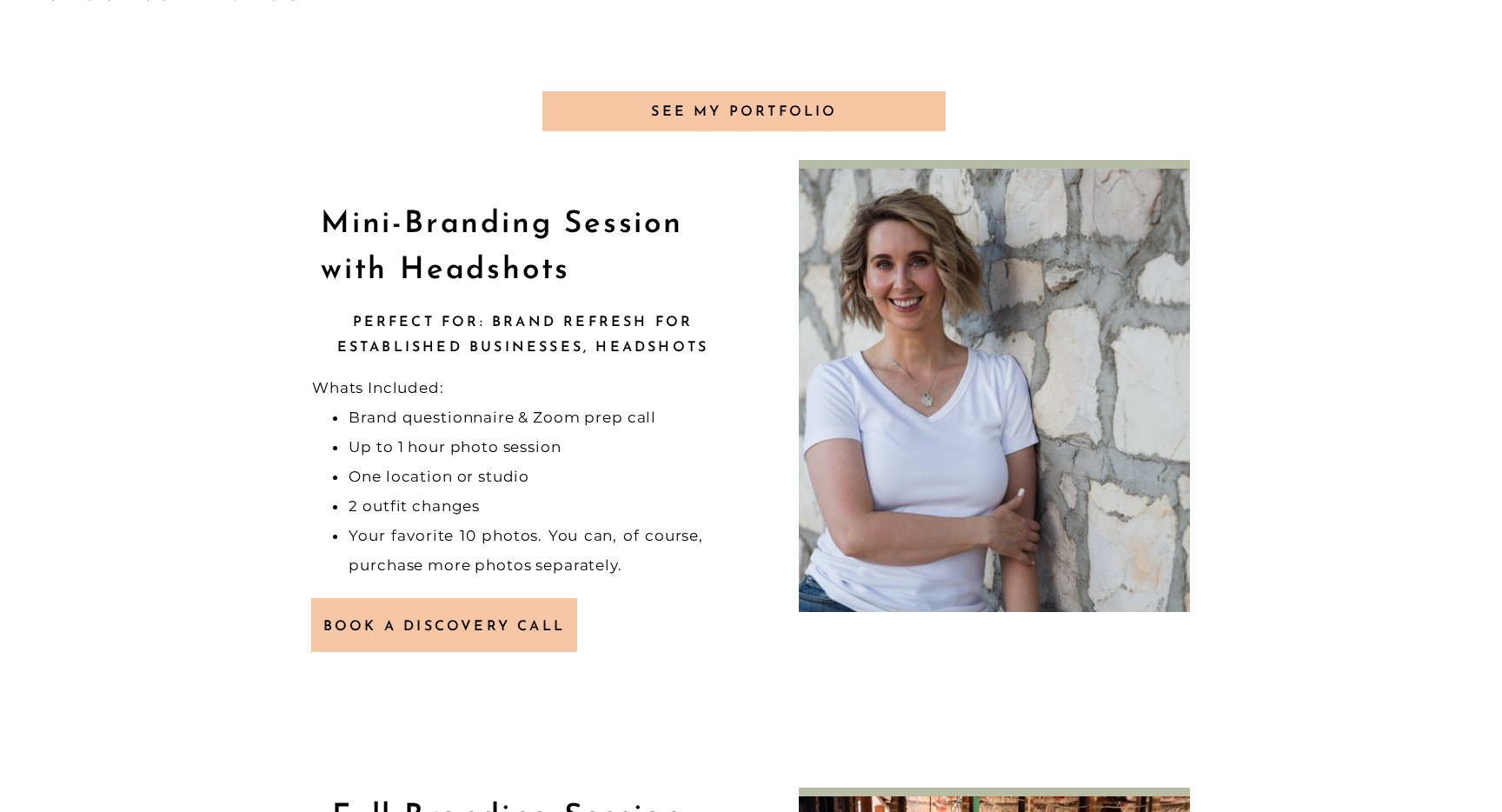
scroll to position [0, 0]
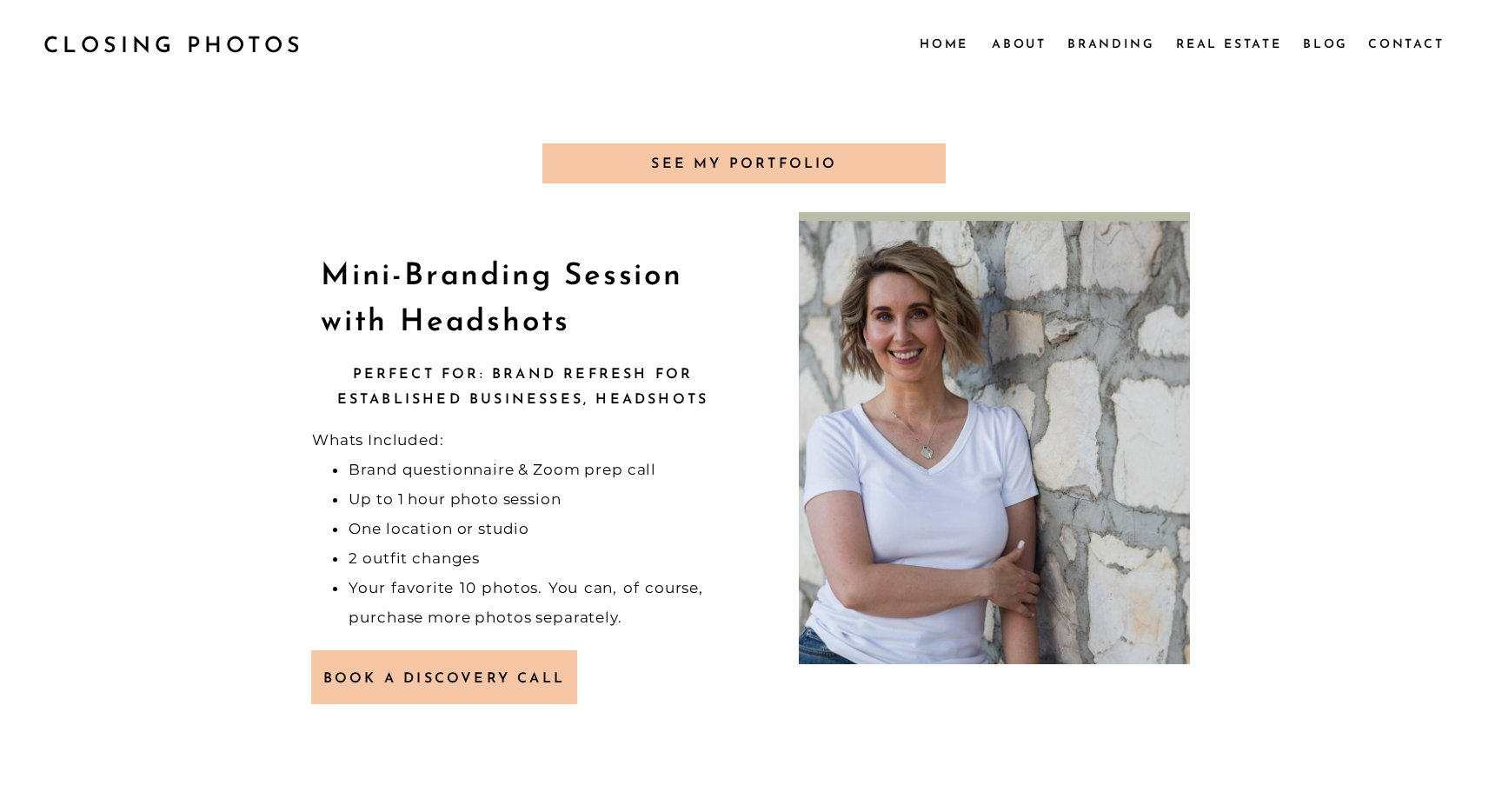
click at [762, 174] on div at bounding box center [744, 164] width 404 height 40
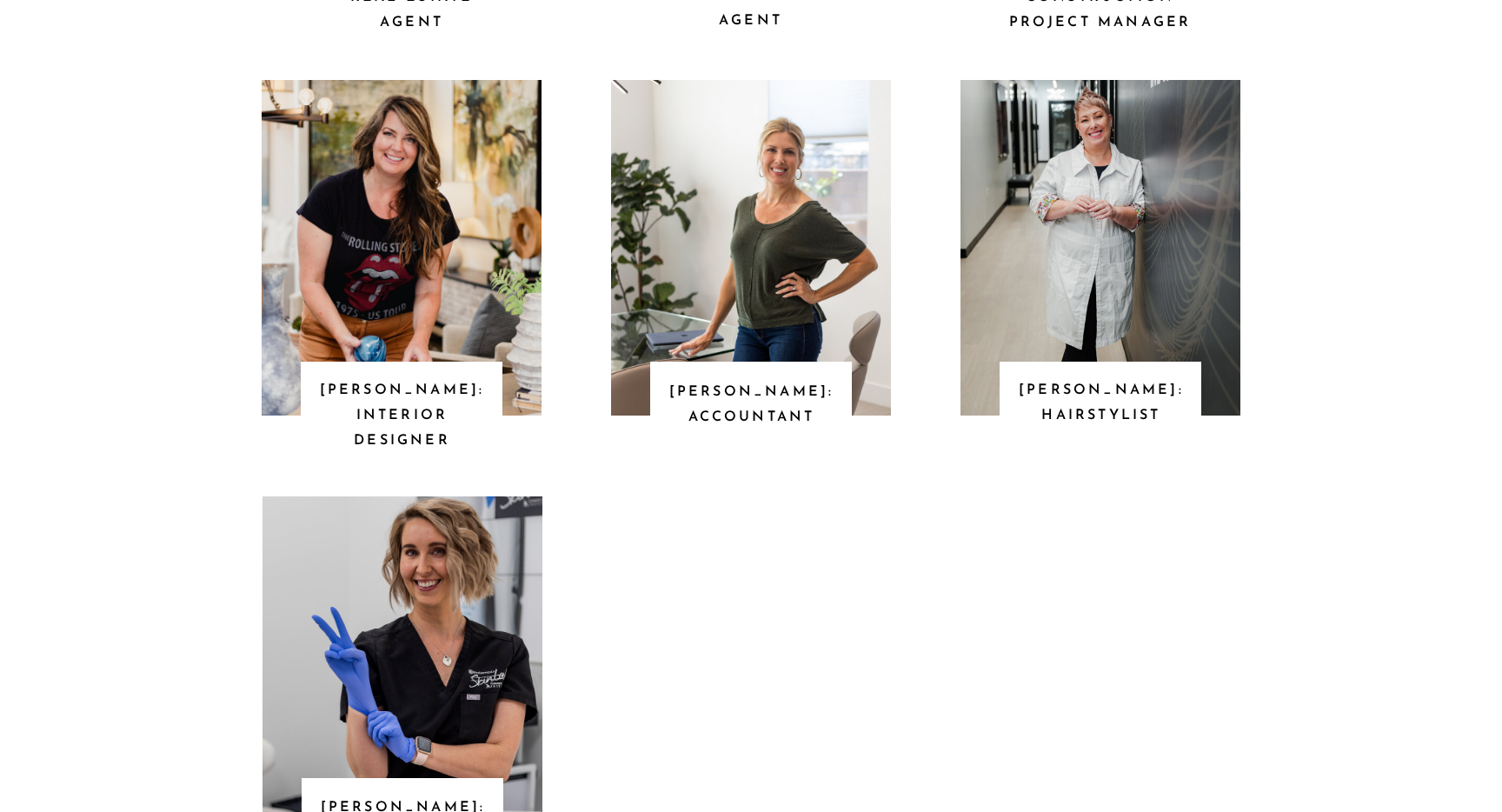
scroll to position [2655, 0]
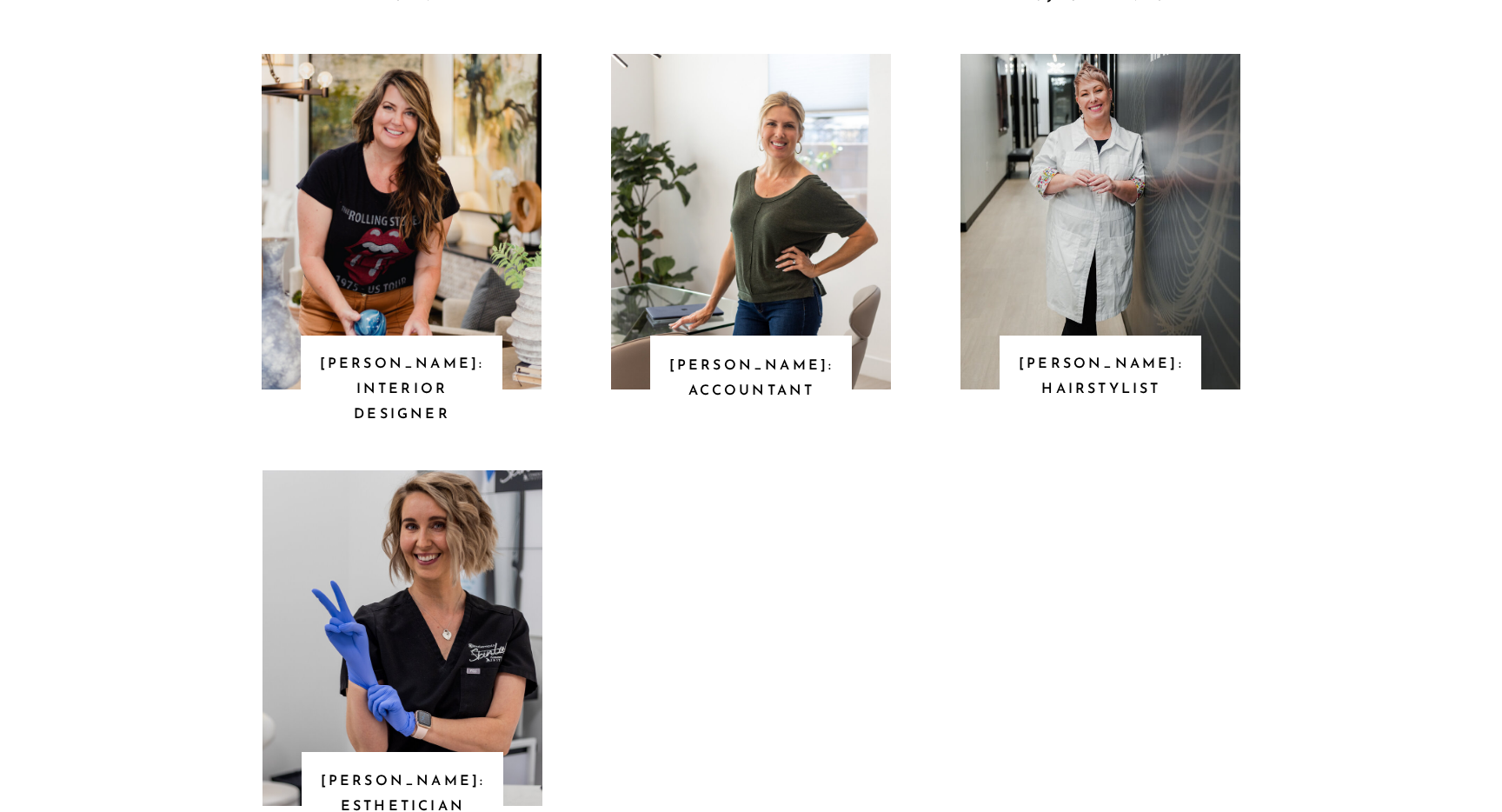
click at [397, 300] on div at bounding box center [402, 221] width 280 height 336
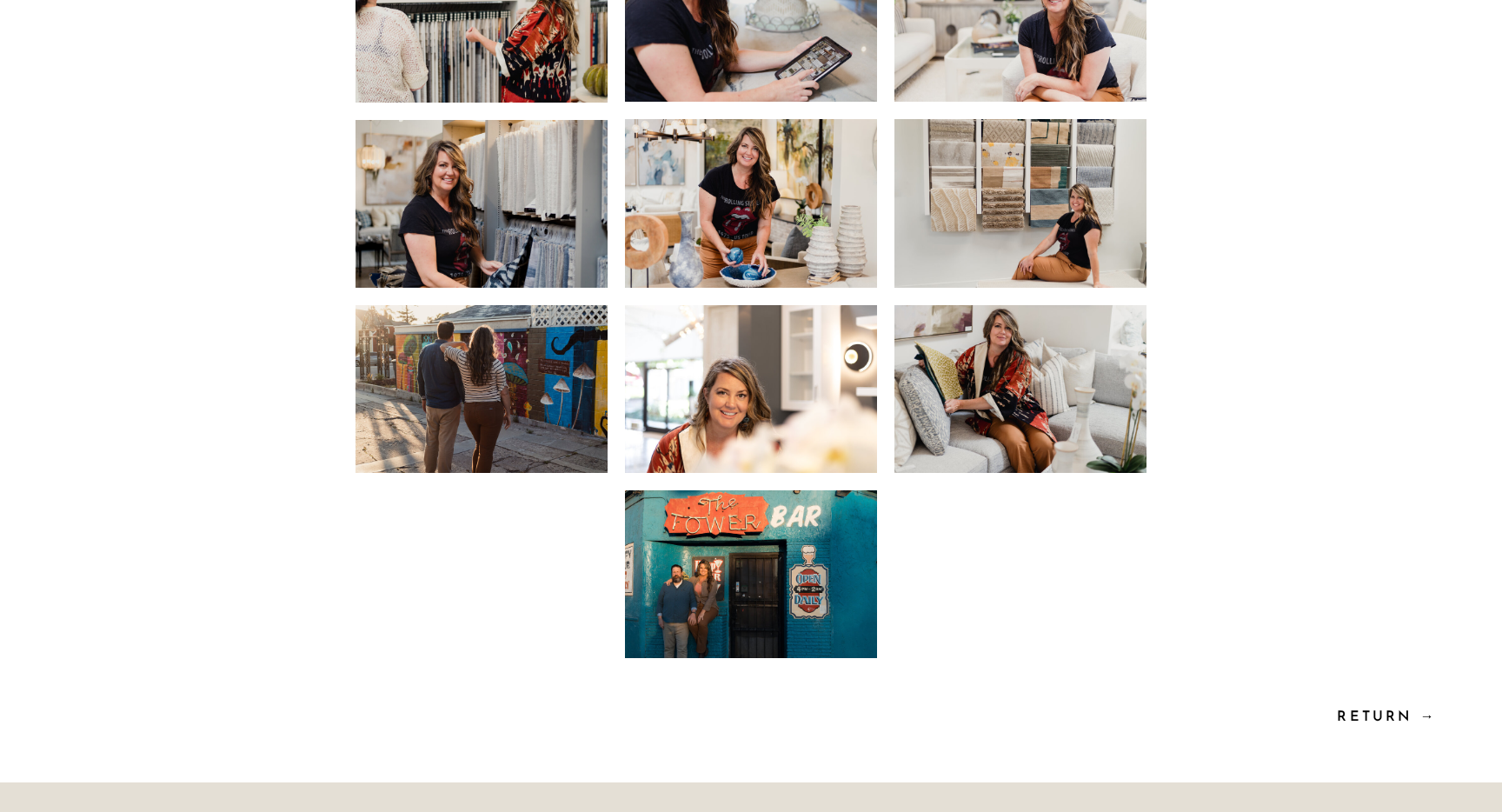
scroll to position [5329, 0]
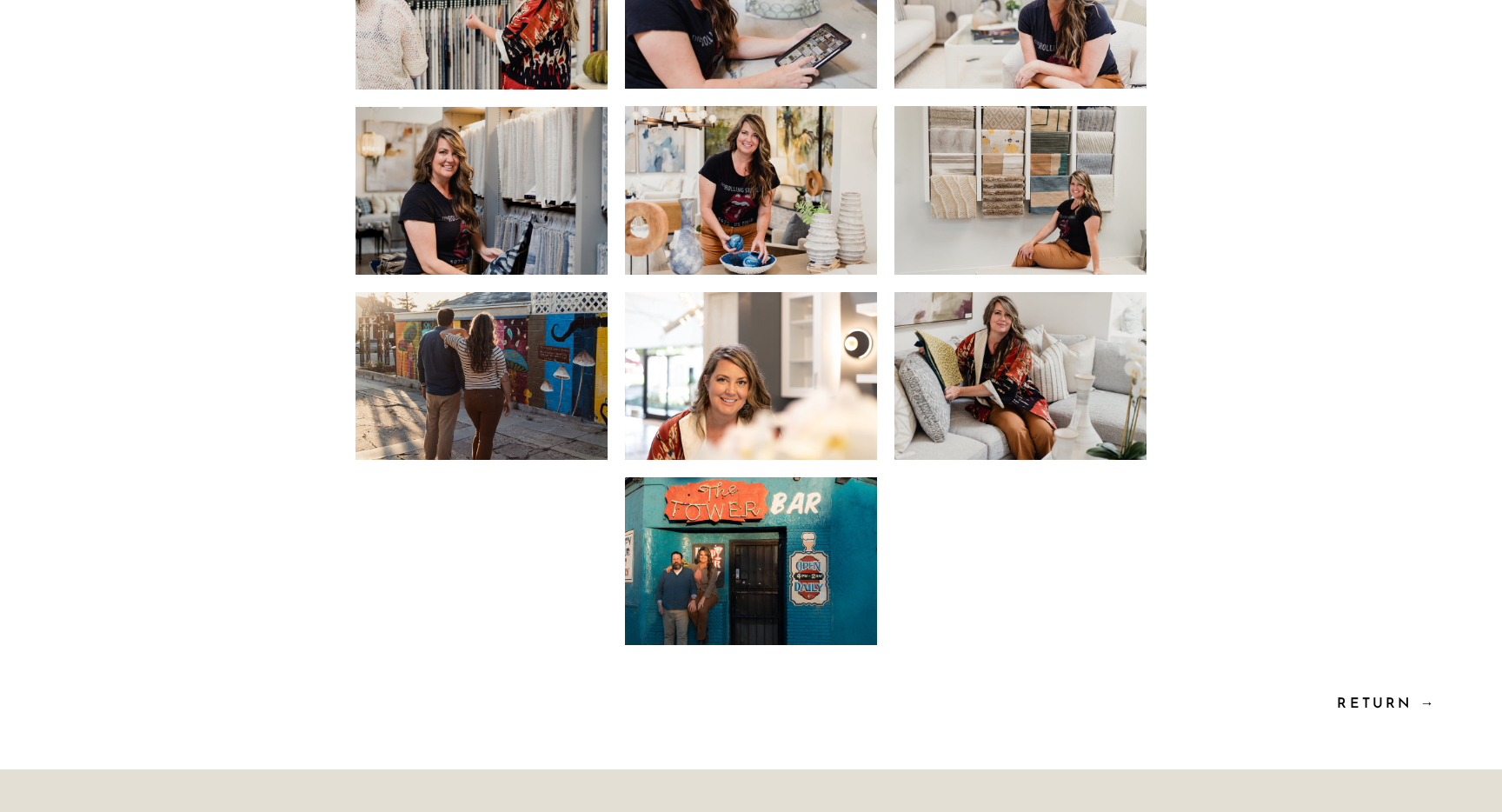
click at [659, 354] on img at bounding box center [751, 376] width 252 height 168
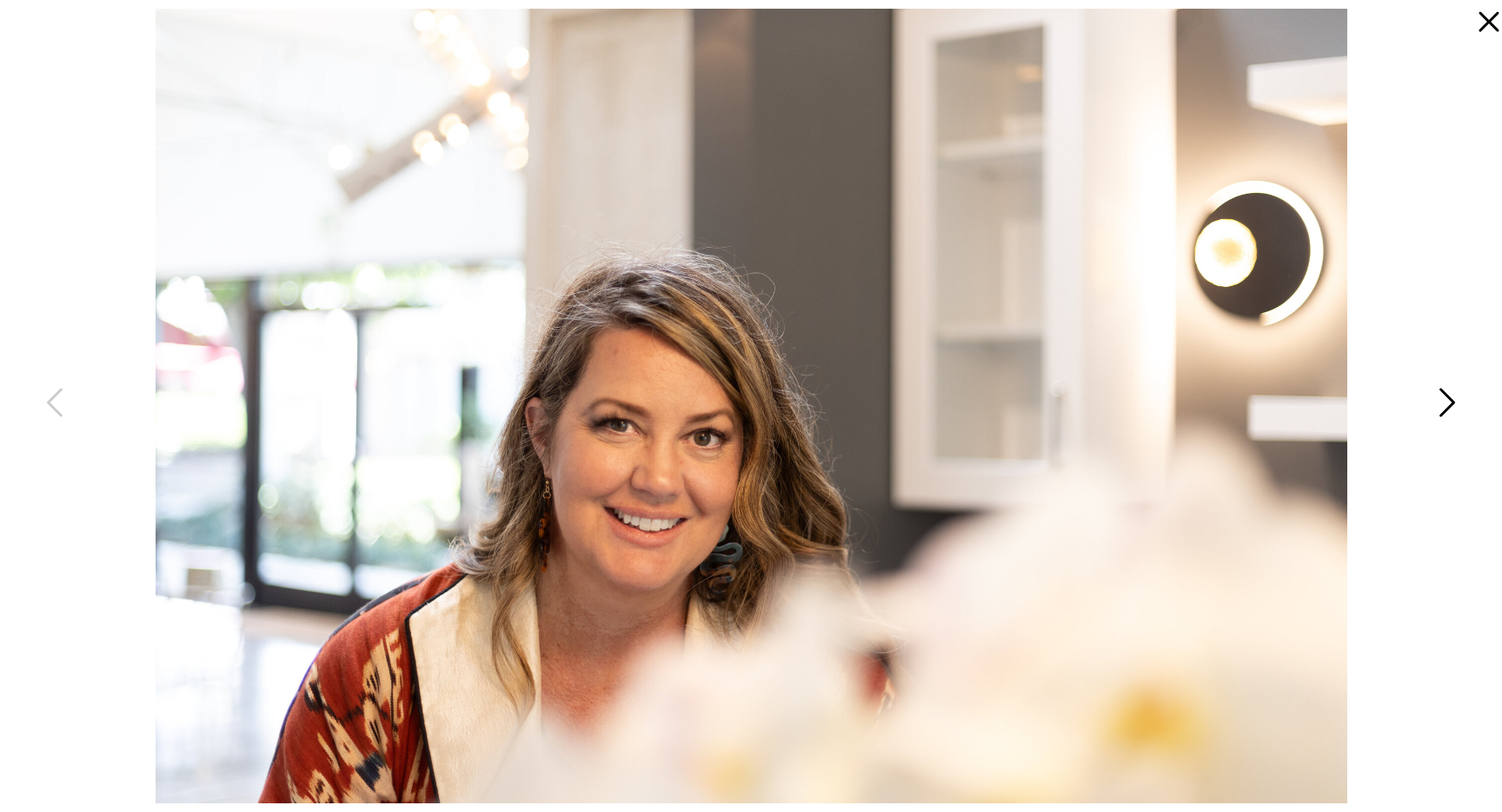
click at [1446, 401] on icon at bounding box center [1446, 406] width 43 height 52
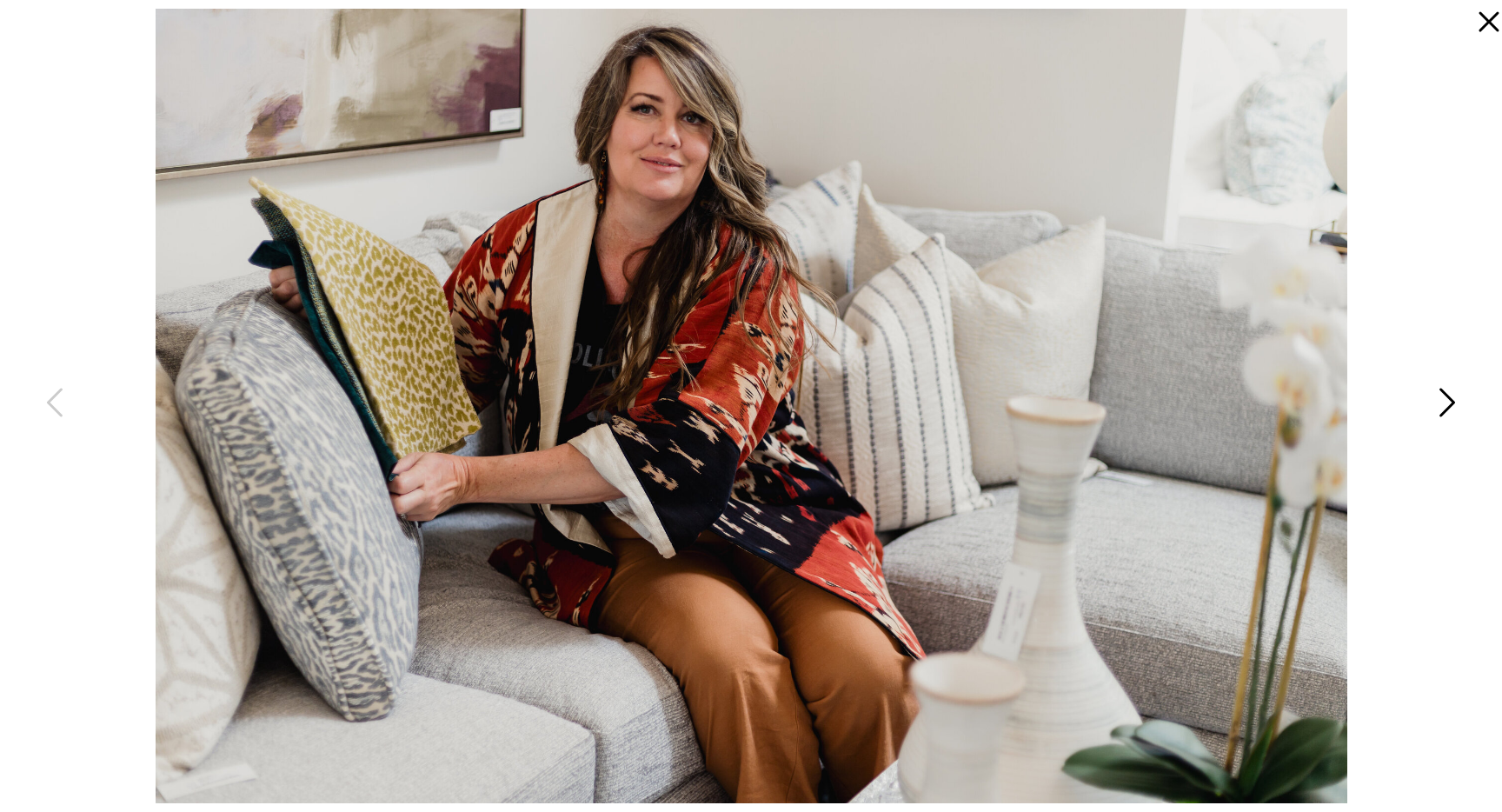
click at [1446, 401] on icon at bounding box center [1446, 406] width 43 height 52
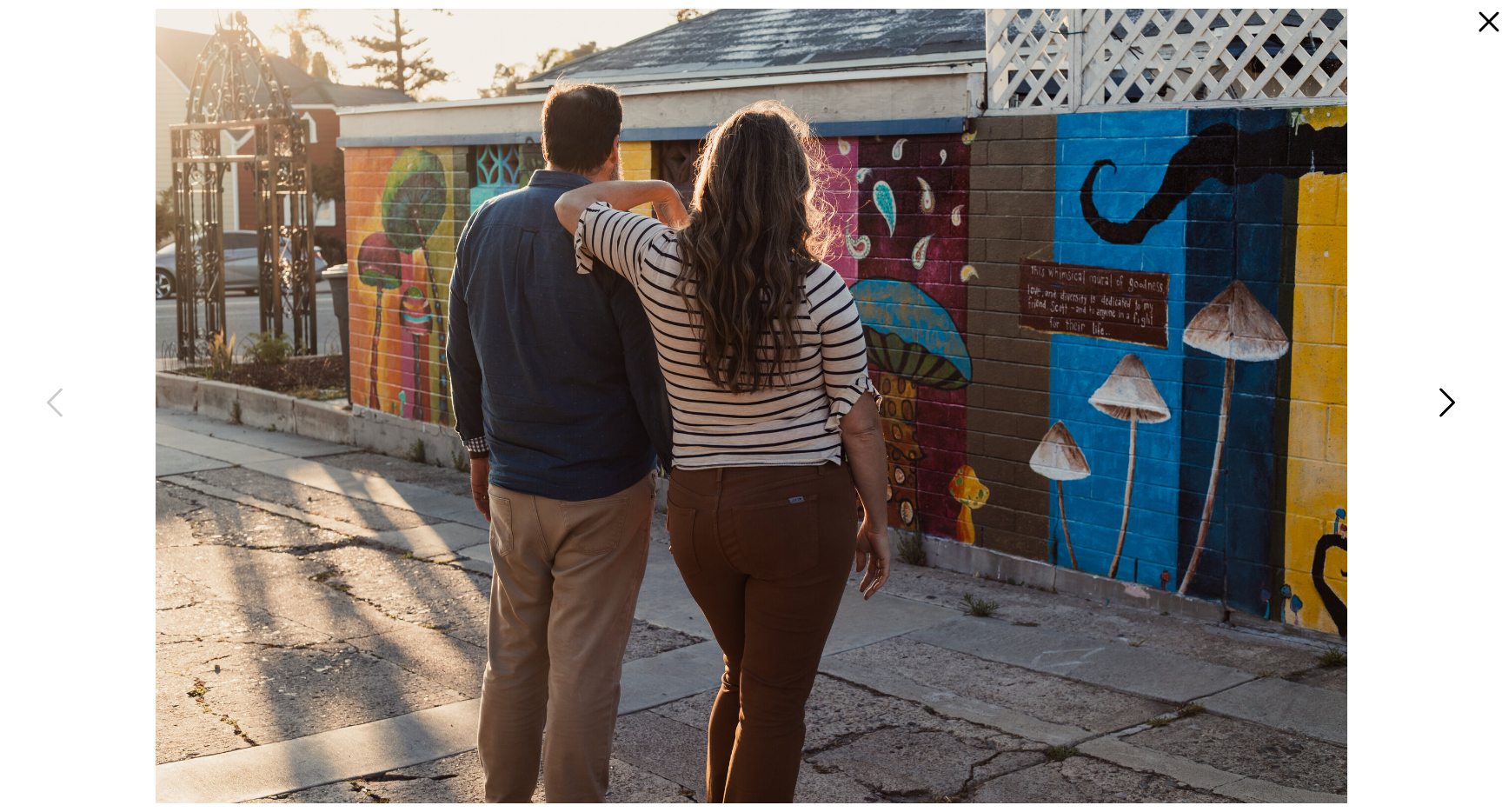
click at [1451, 400] on icon at bounding box center [1447, 403] width 16 height 28
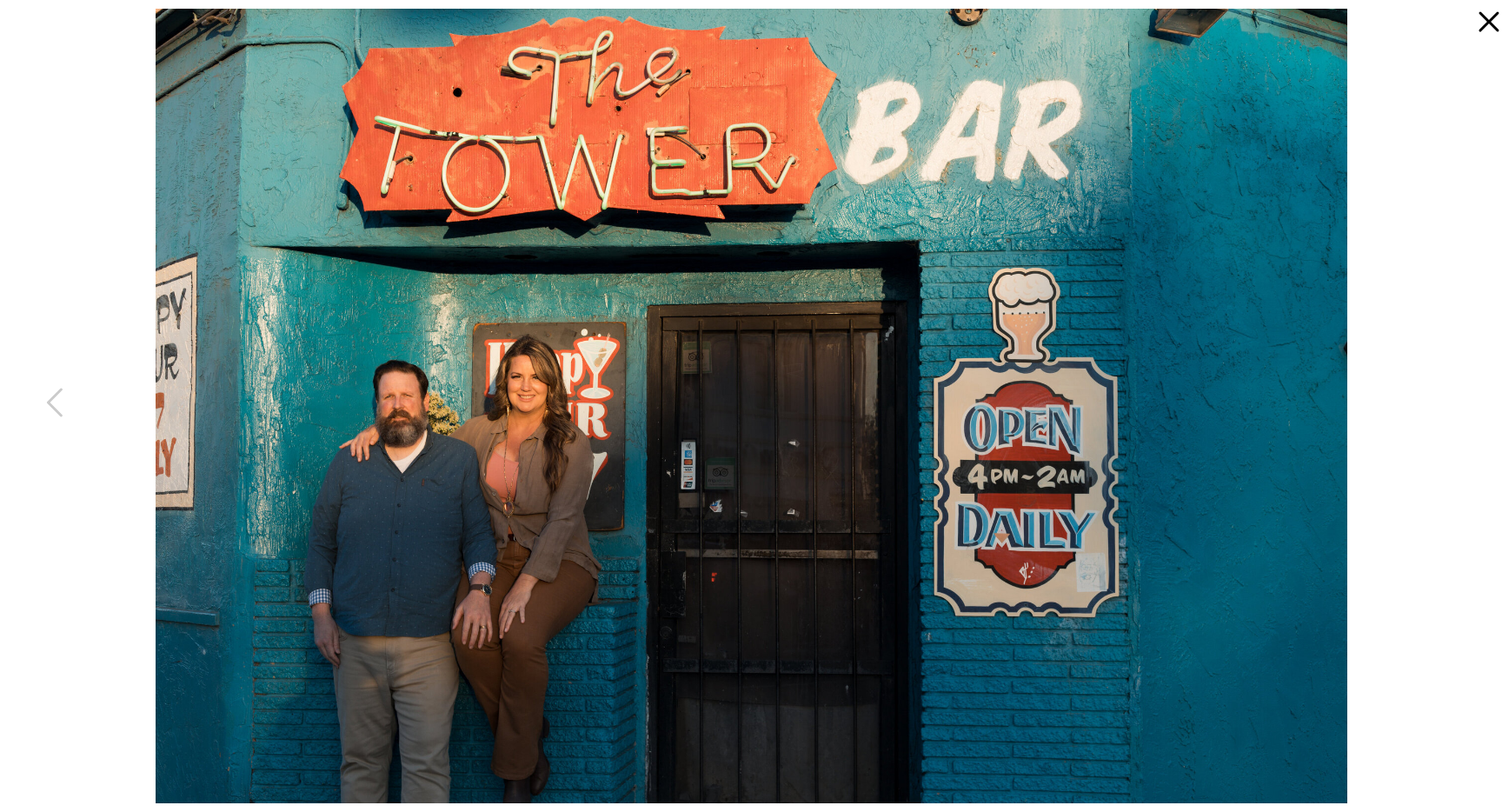
click at [1451, 400] on div at bounding box center [751, 406] width 1502 height 812
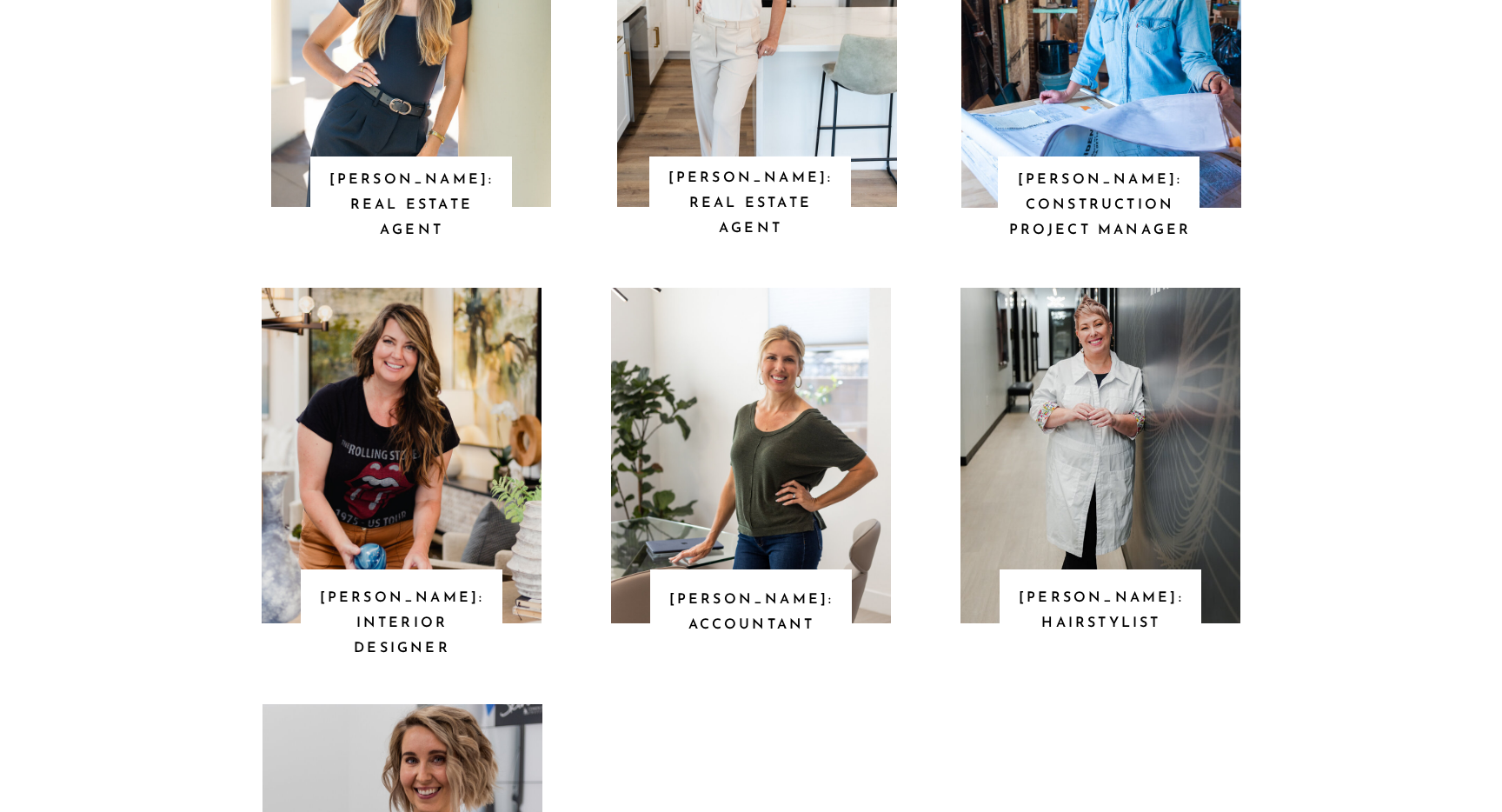
scroll to position [2199, 0]
